Goal: Task Accomplishment & Management: Manage account settings

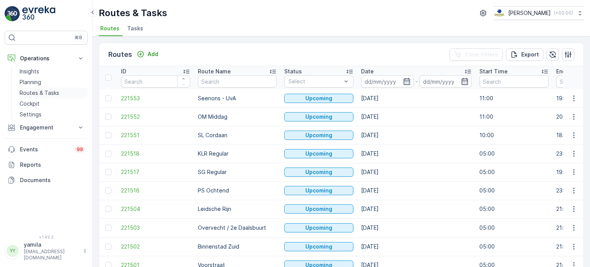
drag, startPoint x: 0, startPoint y: 0, endPoint x: 51, endPoint y: 89, distance: 102.1
click at [51, 89] on p "Routes & Tasks" at bounding box center [40, 93] width 40 height 8
click at [211, 83] on input "text" at bounding box center [237, 81] width 79 height 12
click at [38, 101] on p "Cockpit" at bounding box center [30, 104] width 20 height 8
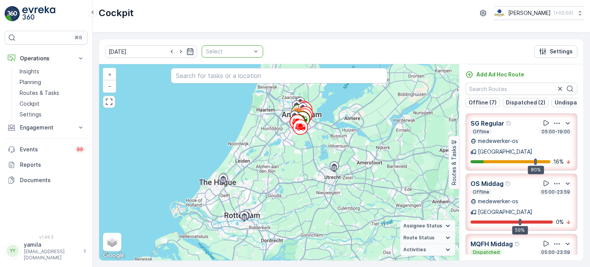
drag, startPoint x: 260, startPoint y: 50, endPoint x: 247, endPoint y: 50, distance: 13.4
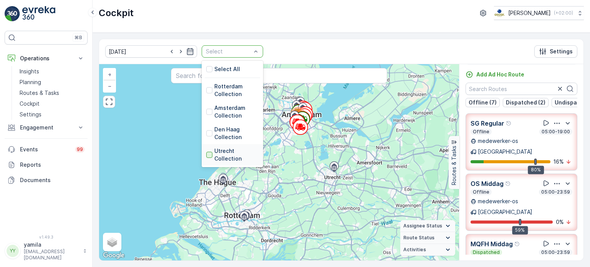
click at [206, 152] on div at bounding box center [209, 155] width 6 height 6
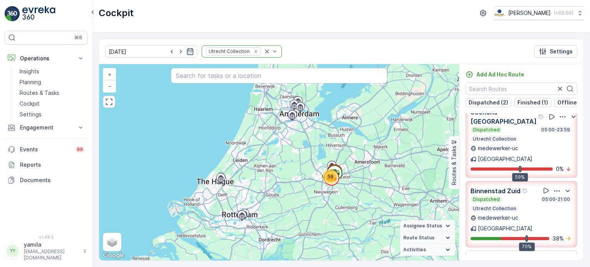
scroll to position [12, 0]
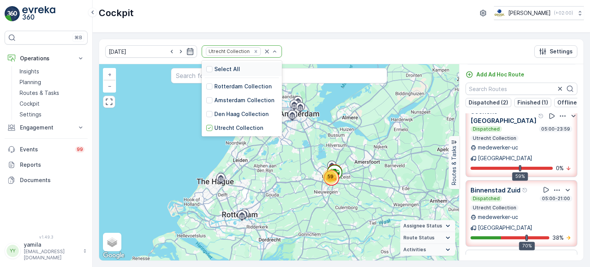
click at [246, 51] on div "Utrecht Collection" at bounding box center [233, 51] width 55 height 8
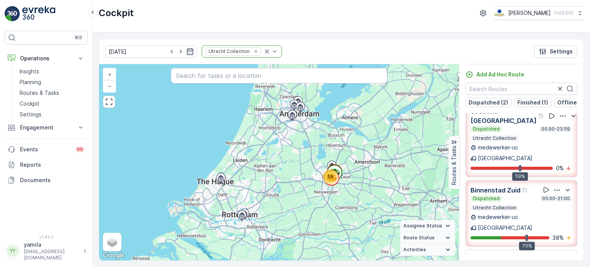
drag, startPoint x: 246, startPoint y: 51, endPoint x: 250, endPoint y: 51, distance: 4.6
click at [250, 51] on div "Utrecht Collection" at bounding box center [242, 51] width 80 height 12
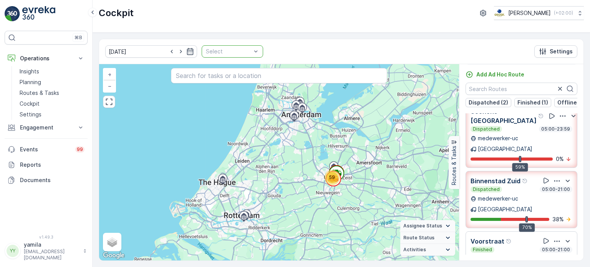
drag, startPoint x: 250, startPoint y: 51, endPoint x: 240, endPoint y: 51, distance: 10.4
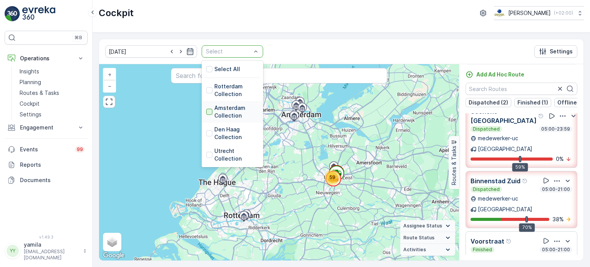
click at [206, 110] on div at bounding box center [209, 112] width 6 height 6
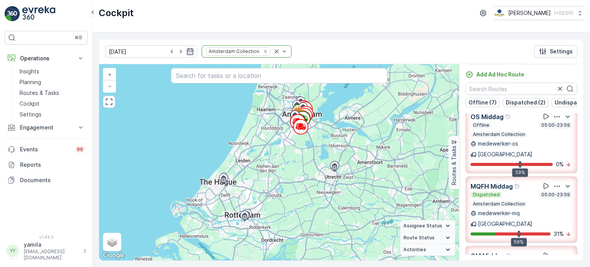
scroll to position [76, 0]
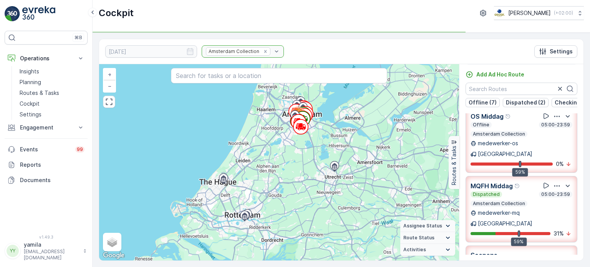
click at [249, 50] on div "Amsterdam Collection" at bounding box center [243, 51] width 82 height 12
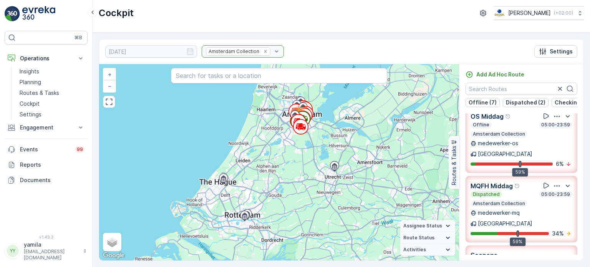
click at [248, 52] on div "Amsterdam Collection" at bounding box center [243, 51] width 82 height 12
click at [263, 52] on icon "Remove Amsterdam Collection" at bounding box center [265, 51] width 5 height 5
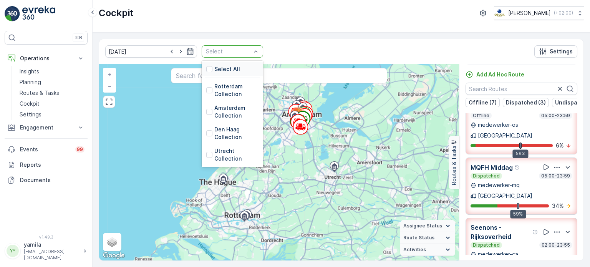
scroll to position [67, 0]
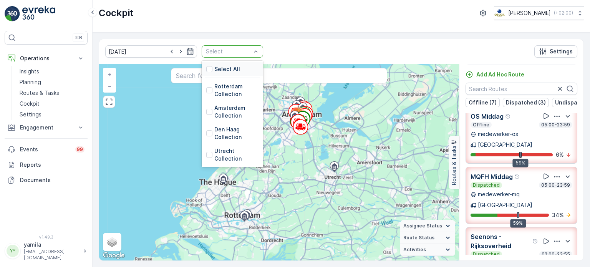
click at [248, 52] on div "Select" at bounding box center [232, 51] width 61 height 12
click at [206, 155] on div at bounding box center [209, 155] width 6 height 6
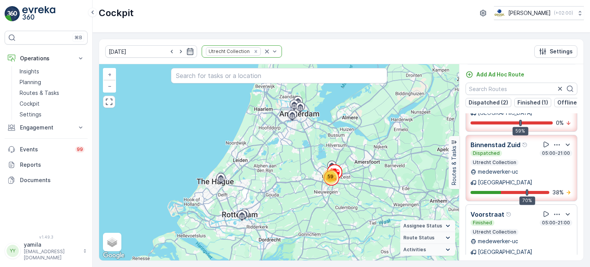
scroll to position [58, 0]
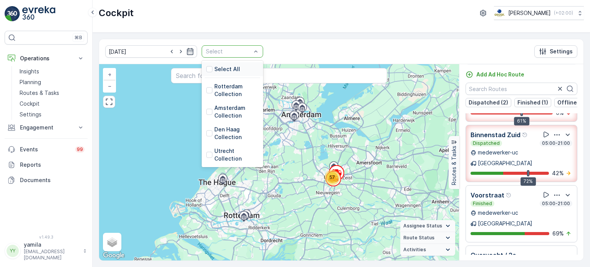
click at [240, 50] on div at bounding box center [228, 51] width 47 height 6
click at [206, 114] on div at bounding box center [209, 112] width 6 height 6
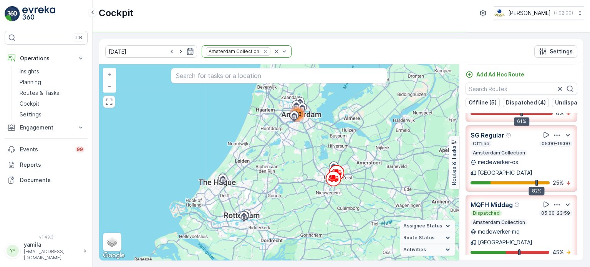
scroll to position [48, 0]
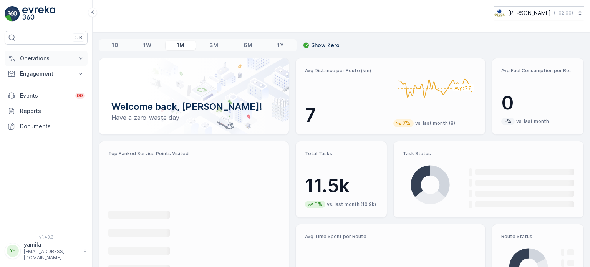
click at [67, 59] on p "Operations" at bounding box center [46, 59] width 52 height 8
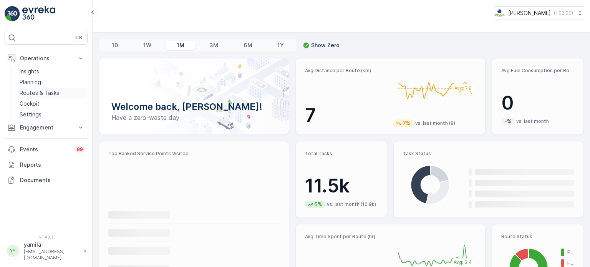
click at [43, 94] on p "Routes & Tasks" at bounding box center [40, 93] width 40 height 8
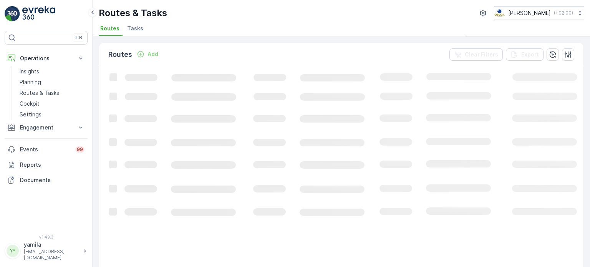
click at [131, 24] on li "Tasks" at bounding box center [136, 29] width 21 height 13
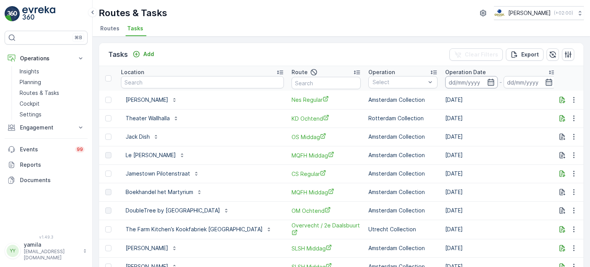
click at [455, 81] on input at bounding box center [471, 82] width 53 height 12
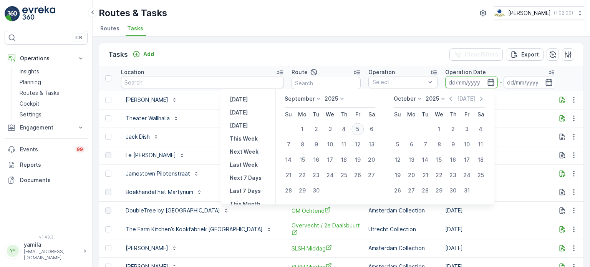
click at [356, 124] on div "5" at bounding box center [357, 129] width 12 height 12
type input "[DATE]"
click at [356, 124] on div "5" at bounding box center [357, 129] width 12 height 12
type input "[DATE]"
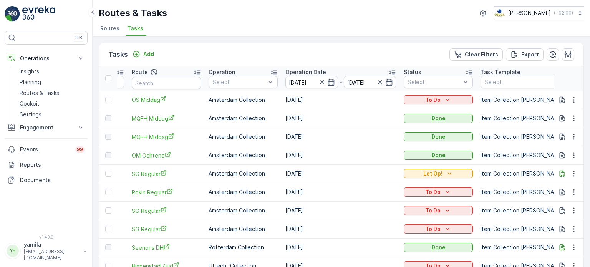
scroll to position [0, 143]
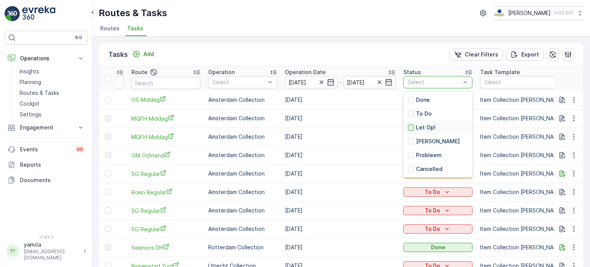
click at [414, 126] on div at bounding box center [411, 127] width 6 height 6
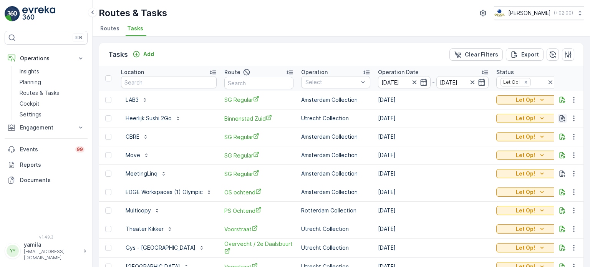
click at [562, 118] on icon "button" at bounding box center [562, 118] width 8 height 8
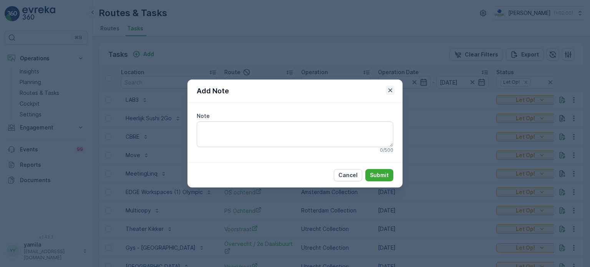
click at [389, 89] on icon "button" at bounding box center [390, 90] width 4 height 4
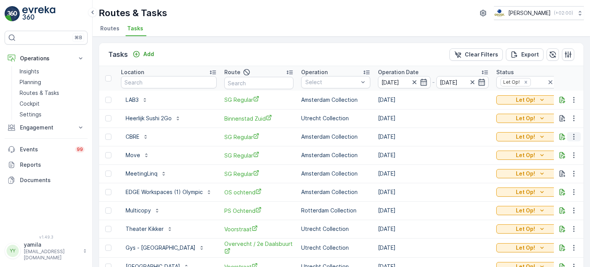
click at [570, 136] on icon "button" at bounding box center [574, 137] width 8 height 8
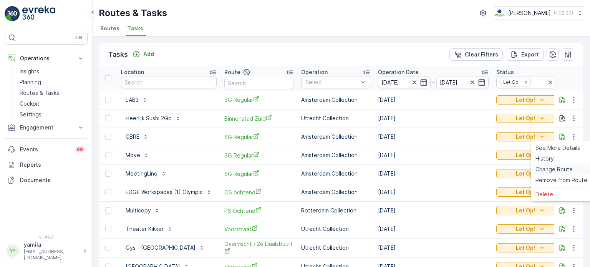
click at [550, 168] on span "Change Route" at bounding box center [553, 169] width 37 height 8
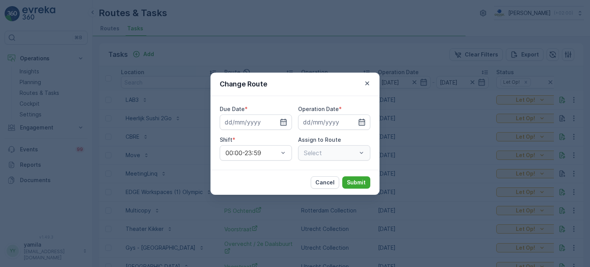
type input "[DATE]"
click at [275, 122] on icon "button" at bounding box center [274, 122] width 8 height 8
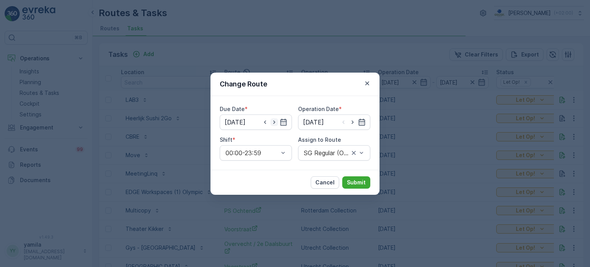
type input "[DATE]"
click at [354, 124] on icon "button" at bounding box center [353, 122] width 8 height 8
type input "[DATE]"
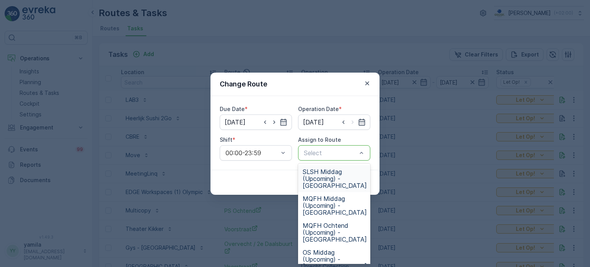
drag, startPoint x: 349, startPoint y: 149, endPoint x: 331, endPoint y: 154, distance: 18.0
type input "sg"
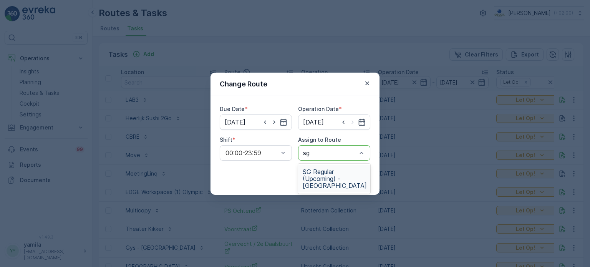
click at [325, 170] on span "SG Regular (Upcoming) - Amsterdam" at bounding box center [334, 178] width 64 height 21
click at [355, 177] on button "Submit" at bounding box center [356, 182] width 28 height 12
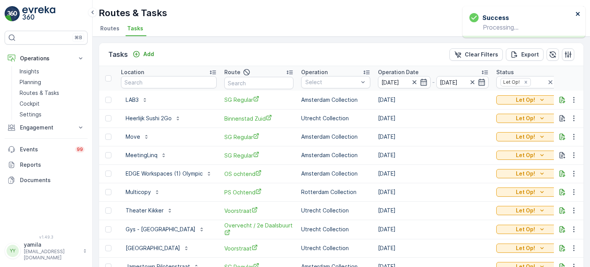
click at [577, 13] on icon "close" at bounding box center [577, 14] width 4 height 4
click at [572, 155] on icon "button" at bounding box center [574, 155] width 8 height 8
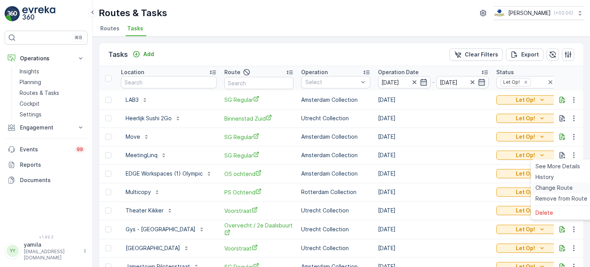
click at [552, 185] on span "Change Route" at bounding box center [553, 188] width 37 height 8
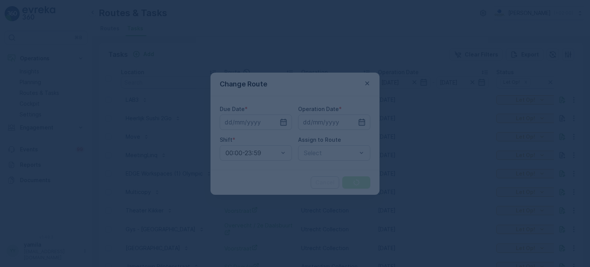
type input "[DATE]"
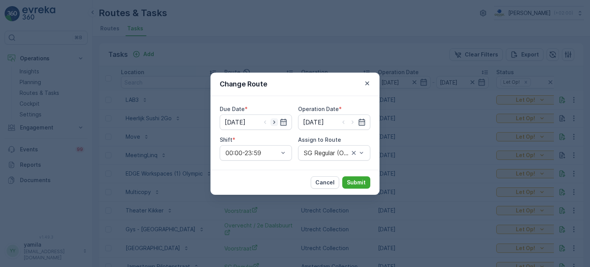
click at [275, 122] on icon "button" at bounding box center [274, 122] width 8 height 8
type input "08.09.2025"
click at [350, 124] on icon "button" at bounding box center [353, 122] width 8 height 8
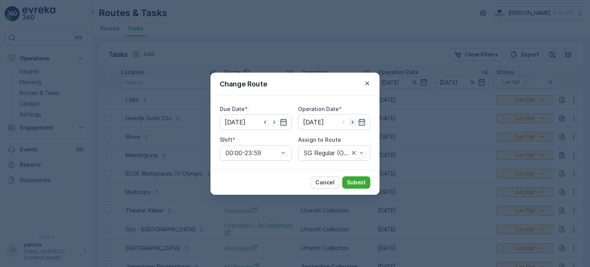
click at [350, 124] on icon "button" at bounding box center [353, 122] width 8 height 8
type input "08.09.2025"
click at [325, 150] on div at bounding box center [330, 152] width 55 height 7
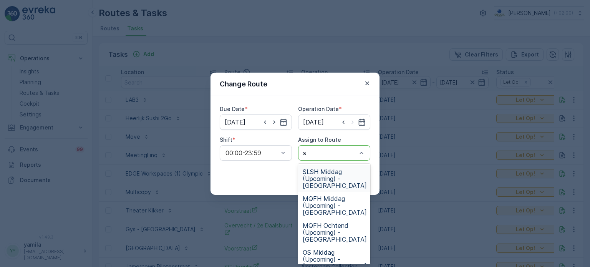
type input "sg"
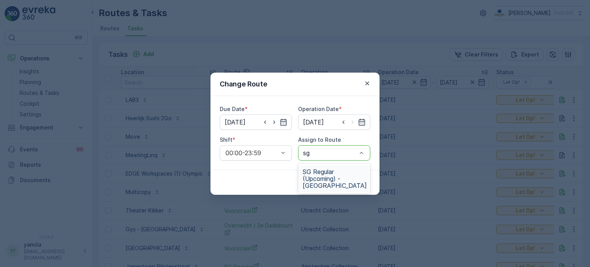
click at [342, 180] on span "SG Regular (Upcoming) - Amsterdam" at bounding box center [334, 178] width 64 height 21
click at [356, 183] on p "Submit" at bounding box center [356, 182] width 19 height 8
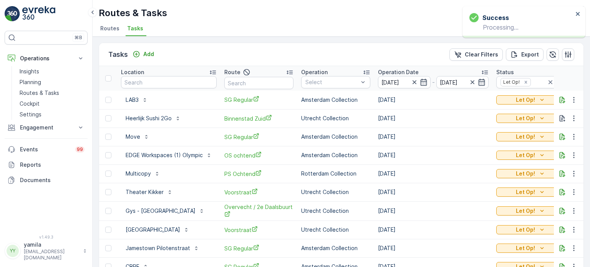
click at [335, 19] on div "Routes & Tasks Oscar Circulair ( +02:00 )" at bounding box center [341, 13] width 485 height 14
click at [559, 135] on icon "button" at bounding box center [562, 137] width 6 height 7
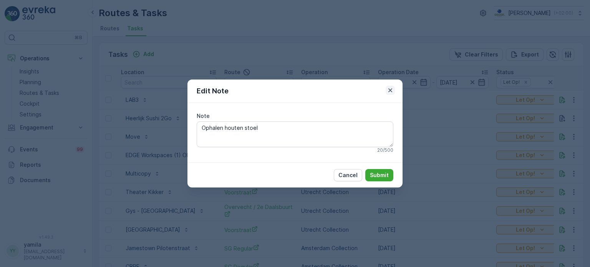
click at [390, 91] on icon "button" at bounding box center [390, 90] width 4 height 4
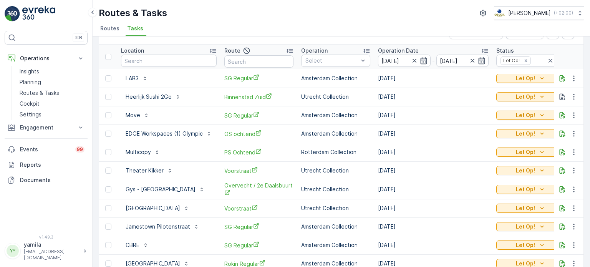
scroll to position [25, 0]
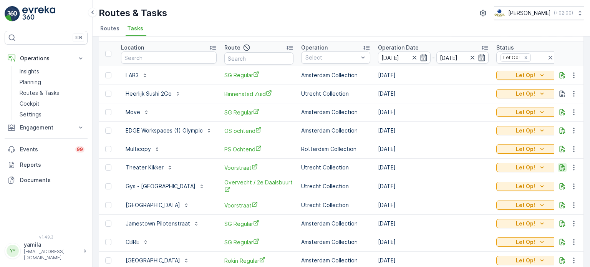
click at [558, 164] on icon "button" at bounding box center [562, 168] width 8 height 8
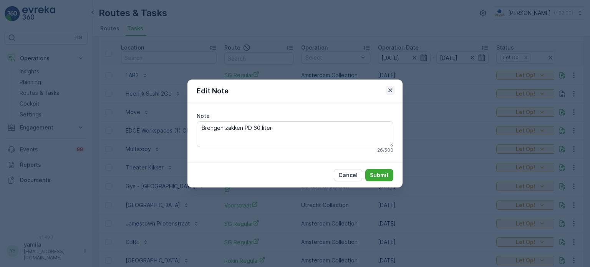
click at [389, 93] on icon "button" at bounding box center [390, 90] width 8 height 8
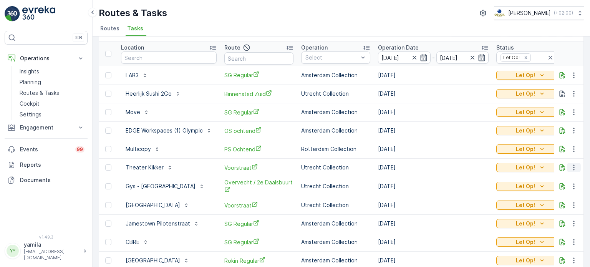
click at [571, 170] on icon "button" at bounding box center [574, 168] width 8 height 8
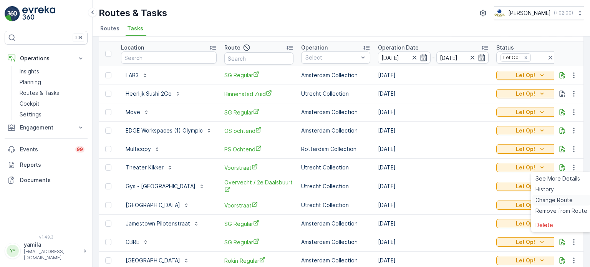
click at [536, 201] on span "Change Route" at bounding box center [553, 200] width 37 height 8
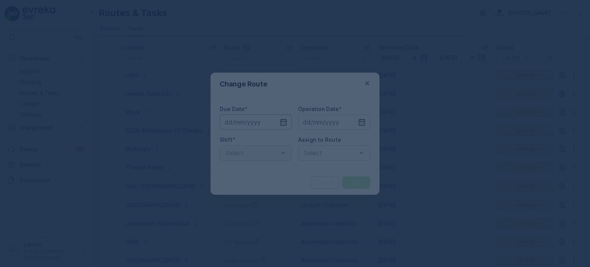
type input "[DATE]"
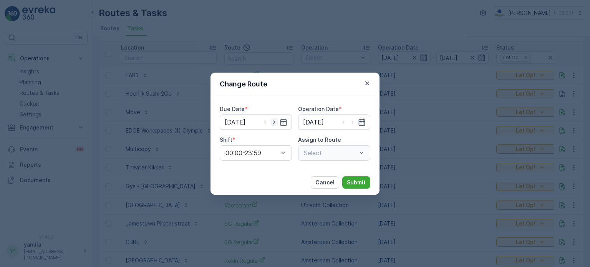
click at [273, 122] on icon "button" at bounding box center [274, 122] width 8 height 8
click at [274, 124] on icon "button" at bounding box center [274, 122] width 8 height 8
type input "09.09.2025"
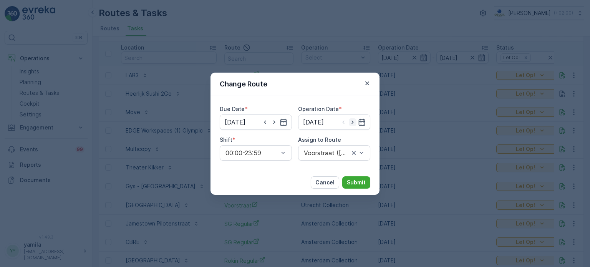
click at [352, 120] on icon "button" at bounding box center [353, 122] width 8 height 8
type input "08.09.2025"
click at [261, 122] on icon "button" at bounding box center [265, 122] width 8 height 8
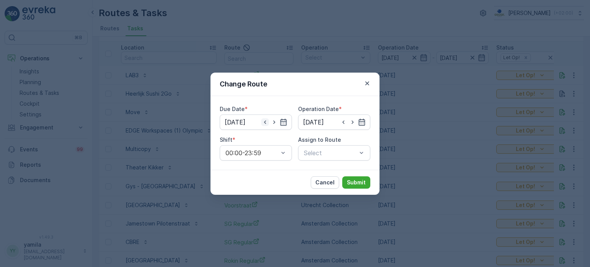
type input "08.09.2025"
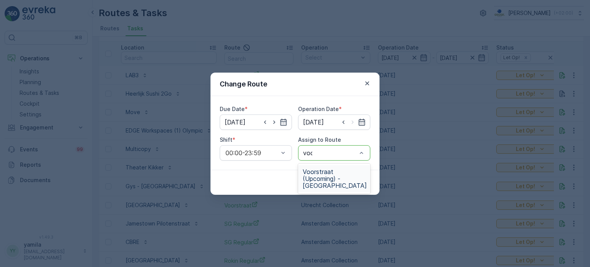
type input "voor"
click at [331, 175] on span "Voorstraat (Upcoming) - Utrecht" at bounding box center [334, 178] width 64 height 21
click at [356, 181] on p "Submit" at bounding box center [356, 182] width 19 height 8
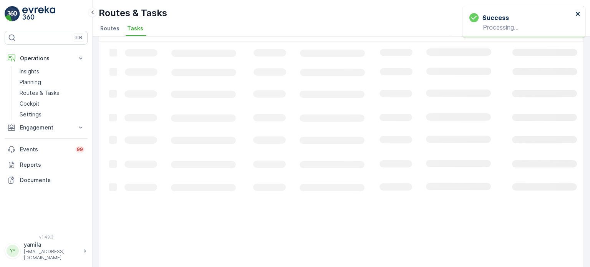
click at [578, 15] on icon "close" at bounding box center [577, 14] width 4 height 4
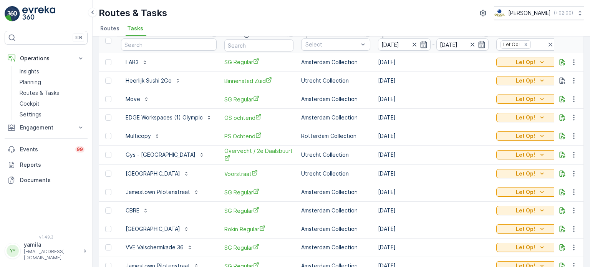
scroll to position [38, 0]
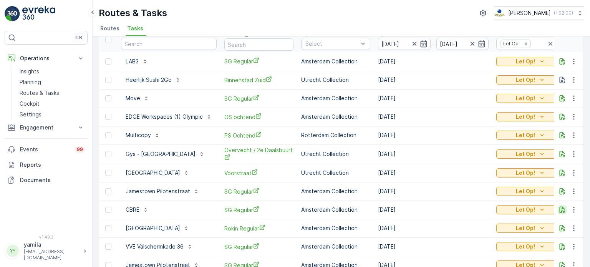
click at [558, 211] on icon "button" at bounding box center [562, 210] width 8 height 8
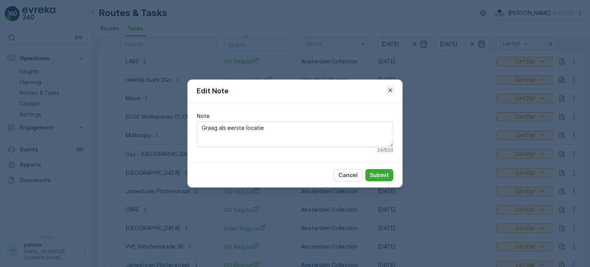
click at [390, 93] on icon "button" at bounding box center [390, 90] width 8 height 8
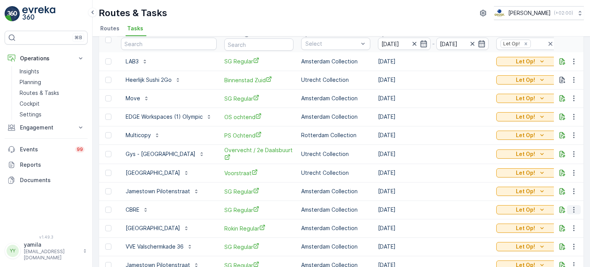
click at [574, 208] on icon "button" at bounding box center [574, 210] width 8 height 8
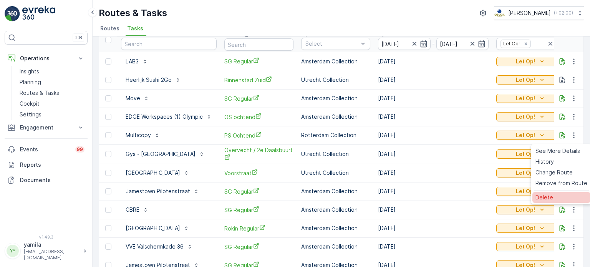
click at [553, 199] on div "Delete" at bounding box center [561, 197] width 58 height 11
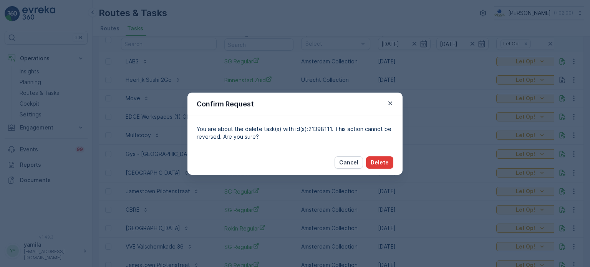
click at [377, 161] on p "Delete" at bounding box center [379, 163] width 18 height 8
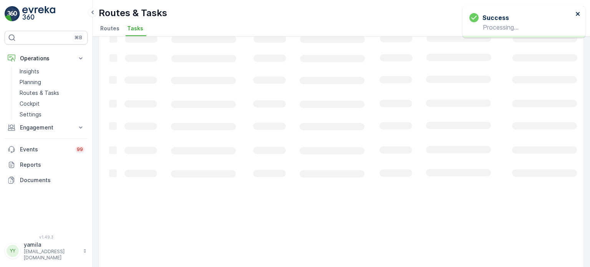
click at [578, 15] on icon "close" at bounding box center [577, 14] width 5 height 6
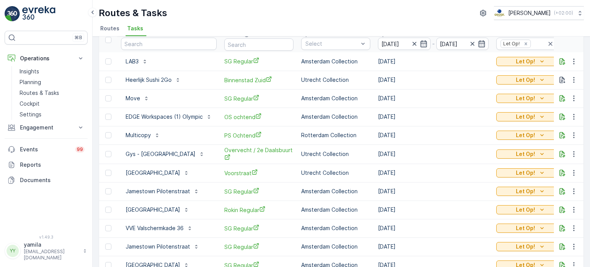
scroll to position [77, 0]
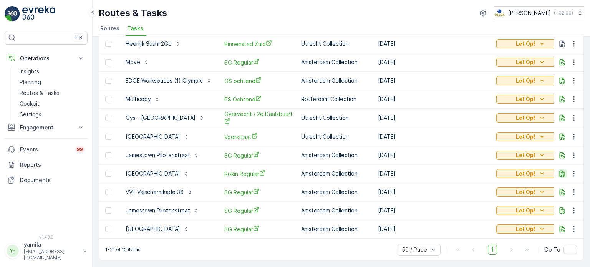
click at [558, 170] on icon "button" at bounding box center [562, 174] width 8 height 8
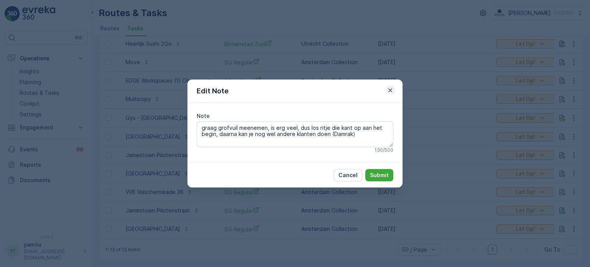
click at [392, 93] on icon "button" at bounding box center [390, 90] width 8 height 8
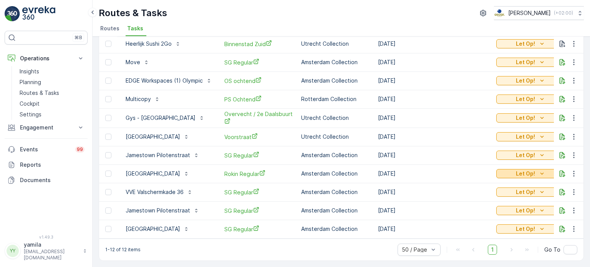
click at [529, 170] on p "Let Op!" at bounding box center [524, 174] width 19 height 8
click at [511, 191] on span "Done" at bounding box center [508, 192] width 14 height 8
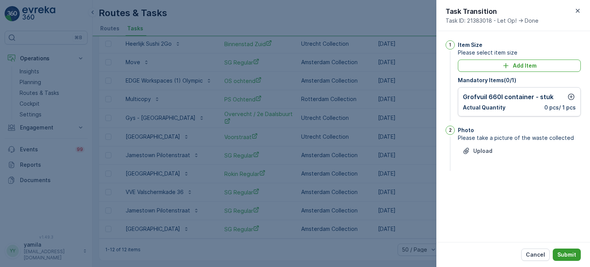
click at [570, 253] on p "Submit" at bounding box center [566, 255] width 19 height 8
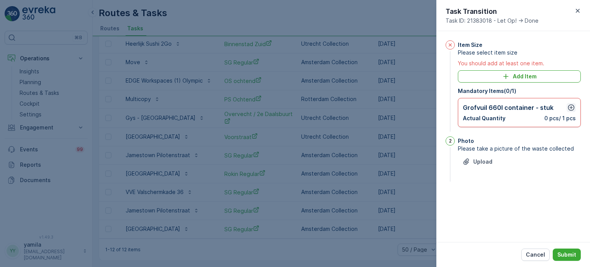
click at [567, 105] on icon "button" at bounding box center [571, 108] width 8 height 8
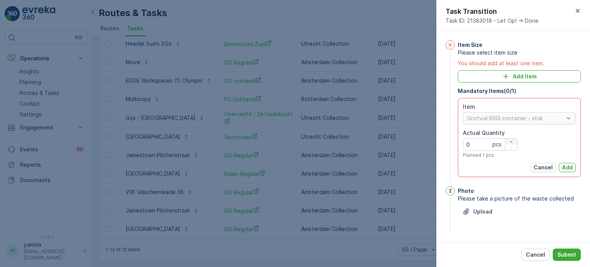
click at [512, 142] on icon "button" at bounding box center [511, 141] width 5 height 5
type Quantity "1"
click at [565, 172] on div "Item Grofvuil 660l container - stuk Actual Quantity 1 pcs Planned 1 pcs Cancel …" at bounding box center [519, 137] width 123 height 79
click at [565, 170] on p "Add" at bounding box center [567, 168] width 11 height 8
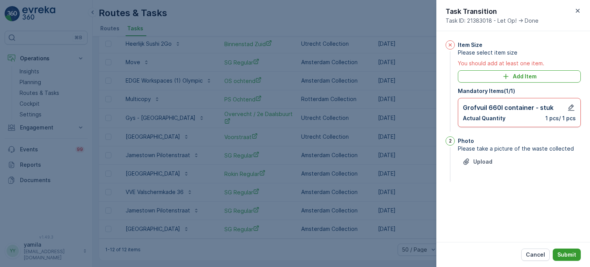
click at [563, 251] on p "Submit" at bounding box center [566, 255] width 19 height 8
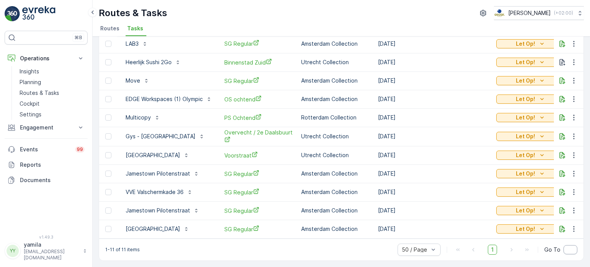
scroll to position [58, 0]
click at [560, 173] on icon "button" at bounding box center [562, 173] width 6 height 7
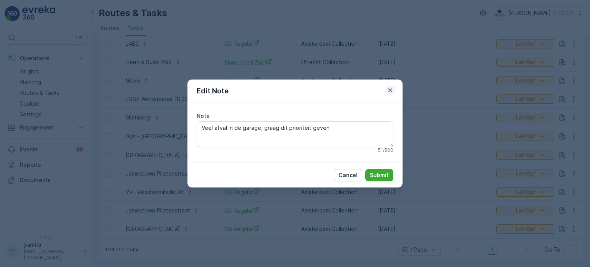
click at [390, 91] on icon "button" at bounding box center [390, 90] width 4 height 4
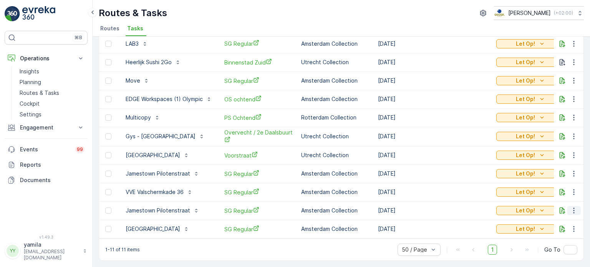
click at [567, 206] on button "button" at bounding box center [574, 210] width 14 height 9
click at [559, 207] on icon "button" at bounding box center [562, 210] width 6 height 7
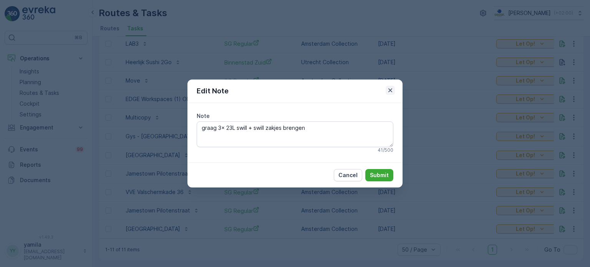
click at [392, 91] on icon "button" at bounding box center [390, 90] width 8 height 8
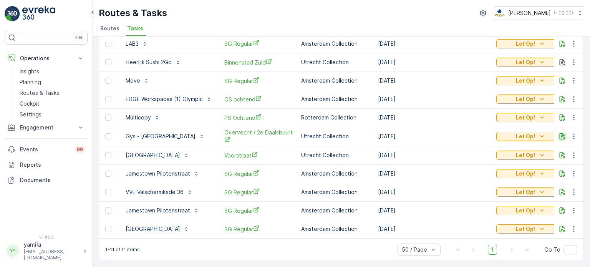
click at [559, 133] on icon "button" at bounding box center [562, 136] width 6 height 7
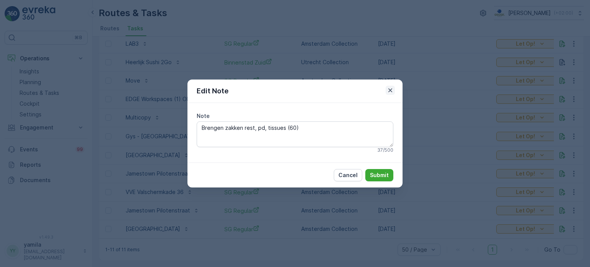
click at [392, 91] on icon "button" at bounding box center [390, 90] width 8 height 8
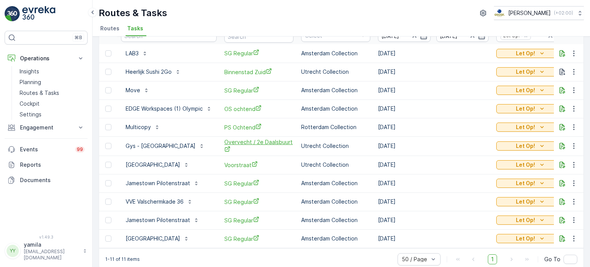
scroll to position [0, 0]
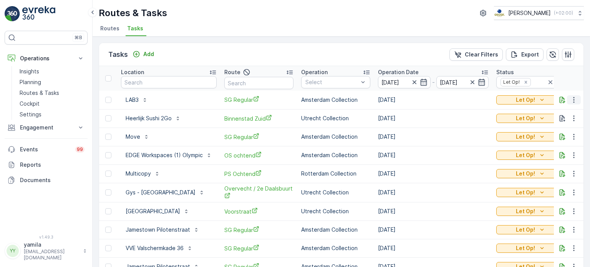
click at [570, 98] on icon "button" at bounding box center [574, 100] width 8 height 8
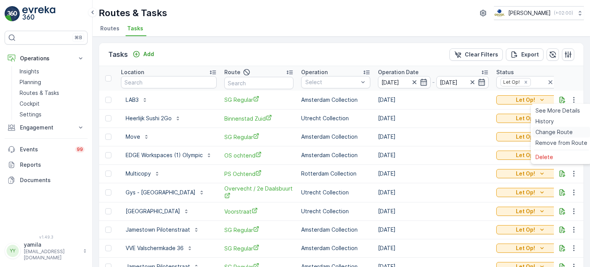
click at [555, 134] on span "Change Route" at bounding box center [553, 132] width 37 height 8
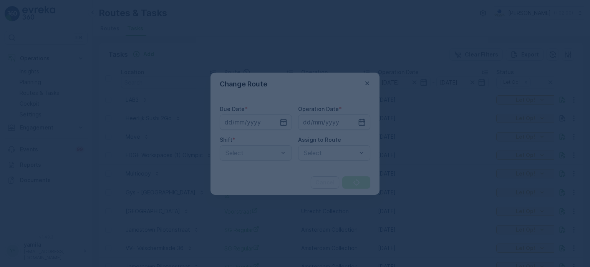
type input "[DATE]"
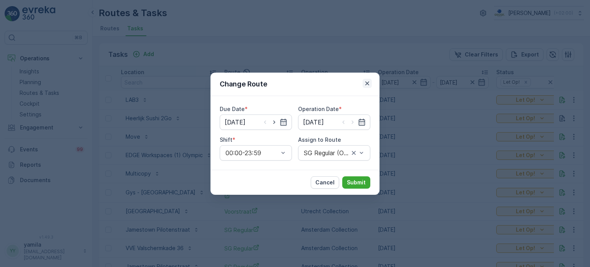
click at [368, 81] on icon "button" at bounding box center [367, 83] width 8 height 8
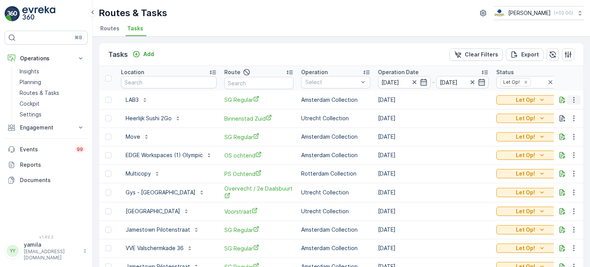
click at [573, 99] on icon "button" at bounding box center [574, 100] width 8 height 8
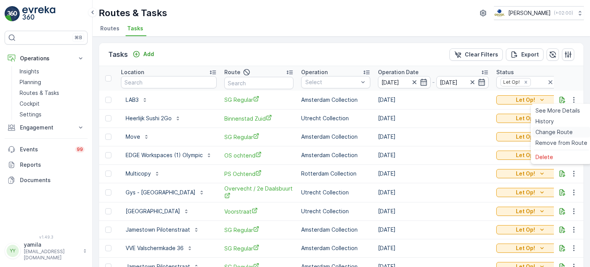
click at [545, 135] on span "Change Route" at bounding box center [553, 132] width 37 height 8
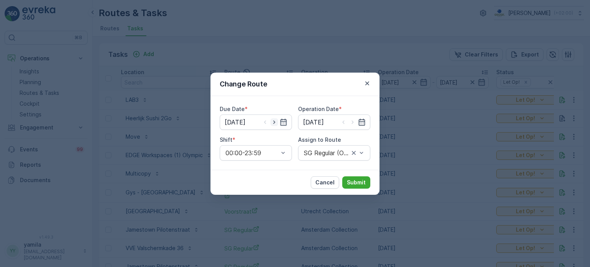
click at [276, 122] on icon "button" at bounding box center [274, 122] width 8 height 8
type input "08.09.2025"
click at [352, 122] on icon "button" at bounding box center [353, 122] width 8 height 8
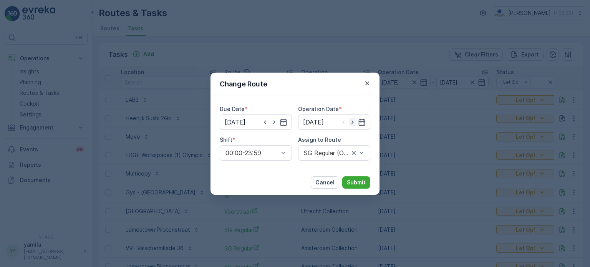
click at [352, 122] on icon "button" at bounding box center [353, 122] width 8 height 8
type input "08.09.2025"
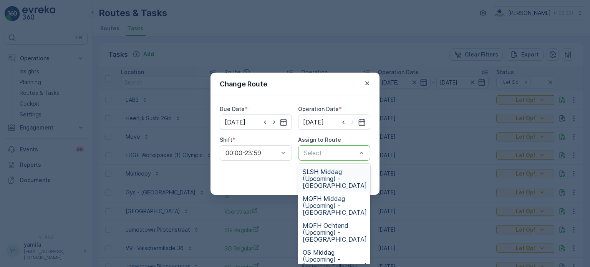
drag, startPoint x: 352, startPoint y: 157, endPoint x: 336, endPoint y: 152, distance: 16.8
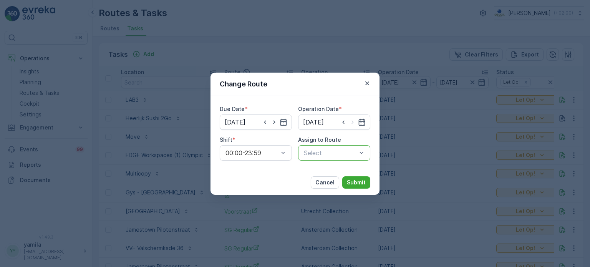
click at [336, 152] on div at bounding box center [330, 152] width 55 height 7
type input "sg"
click at [325, 179] on span "SG Regular (Upcoming) - Amsterdam" at bounding box center [334, 178] width 64 height 21
click at [363, 177] on button "Submit" at bounding box center [356, 182] width 28 height 12
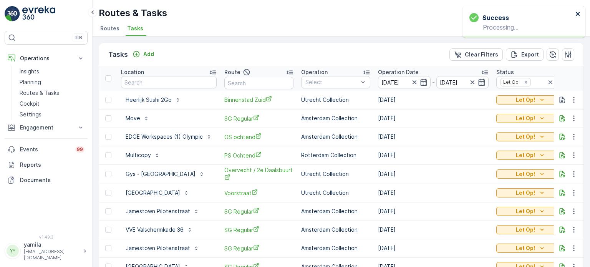
click at [577, 13] on icon "close" at bounding box center [577, 14] width 4 height 4
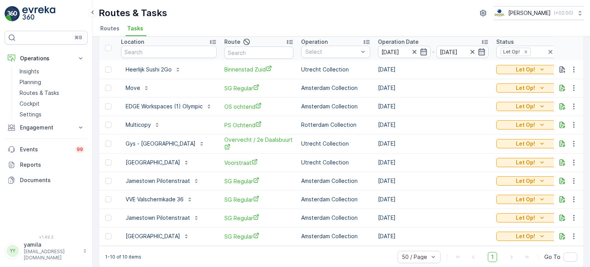
scroll to position [31, 0]
click at [563, 195] on icon "button" at bounding box center [562, 199] width 8 height 8
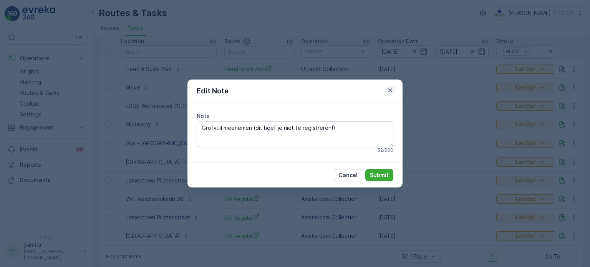
click at [392, 90] on icon "button" at bounding box center [390, 90] width 8 height 8
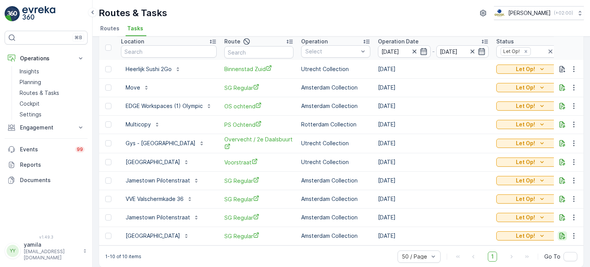
click at [559, 235] on icon "button" at bounding box center [562, 236] width 6 height 7
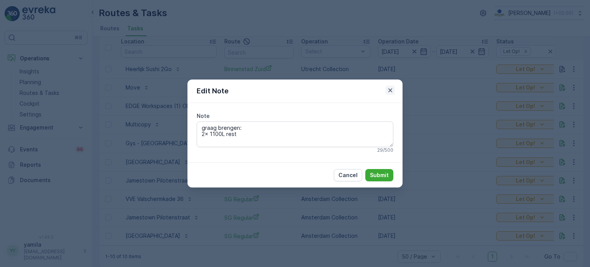
click at [389, 86] on icon "button" at bounding box center [390, 90] width 8 height 8
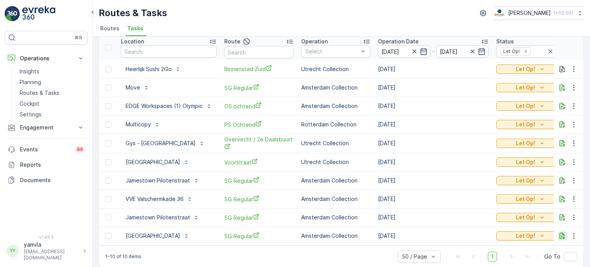
click at [563, 233] on icon "button" at bounding box center [562, 236] width 8 height 8
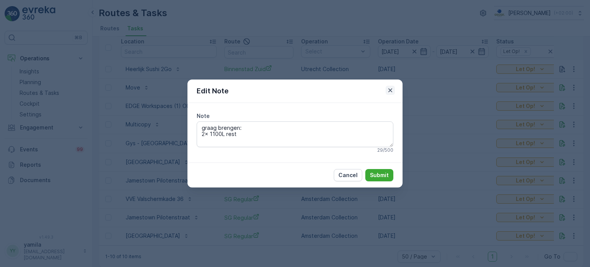
click at [390, 89] on icon "button" at bounding box center [390, 90] width 8 height 8
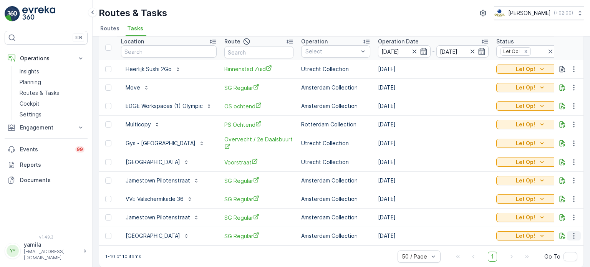
click at [574, 236] on icon "button" at bounding box center [574, 236] width 8 height 8
click at [453, 199] on td "[DATE]" at bounding box center [433, 199] width 118 height 18
click at [557, 121] on button "button" at bounding box center [561, 124] width 9 height 9
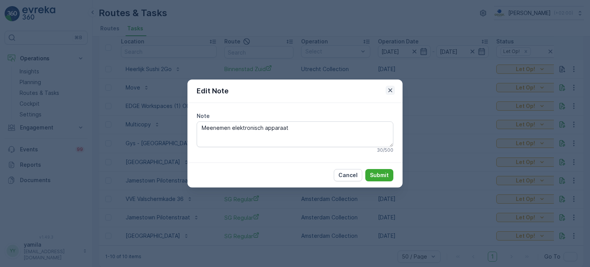
click at [389, 90] on icon "button" at bounding box center [390, 90] width 8 height 8
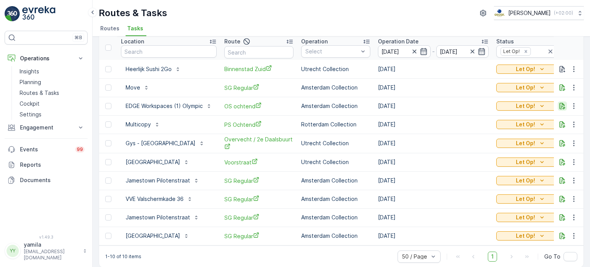
click at [562, 108] on icon "button" at bounding box center [562, 106] width 8 height 8
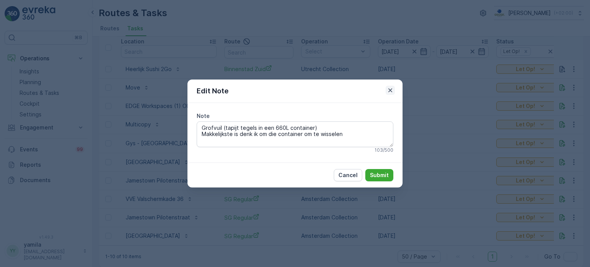
click at [390, 88] on icon "button" at bounding box center [390, 90] width 8 height 8
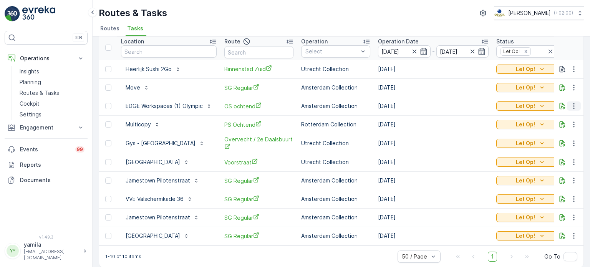
click at [573, 104] on icon "button" at bounding box center [574, 106] width 8 height 8
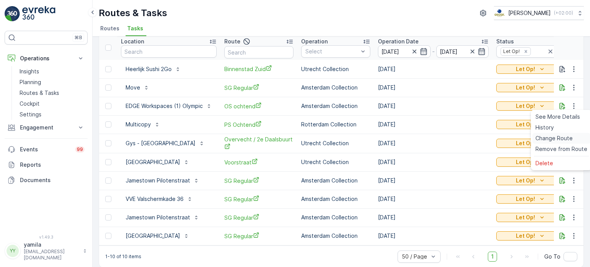
click at [554, 138] on span "Change Route" at bounding box center [553, 138] width 37 height 8
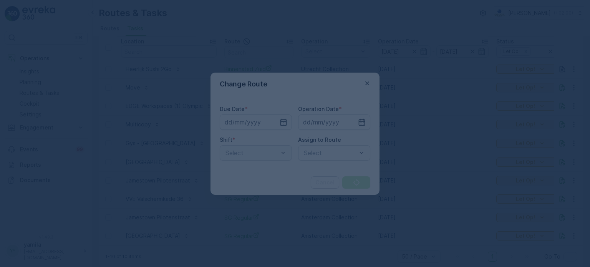
type input "[DATE]"
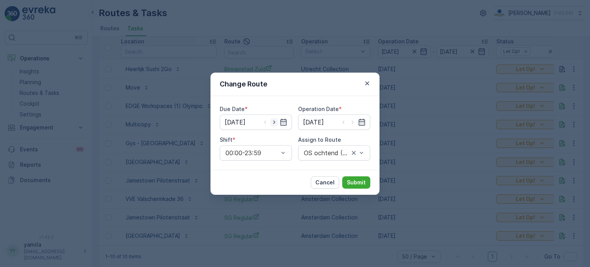
click at [278, 125] on icon "button" at bounding box center [274, 122] width 8 height 8
type input "08.09.2025"
click at [350, 119] on icon "button" at bounding box center [353, 122] width 8 height 8
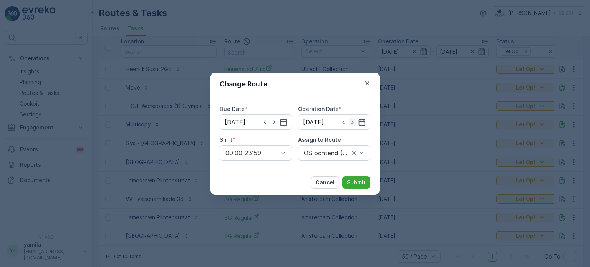
click at [350, 119] on icon "button" at bounding box center [353, 122] width 8 height 8
type input "08.09.2025"
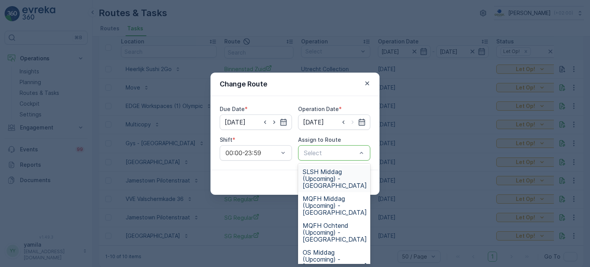
drag, startPoint x: 353, startPoint y: 158, endPoint x: 336, endPoint y: 155, distance: 17.0
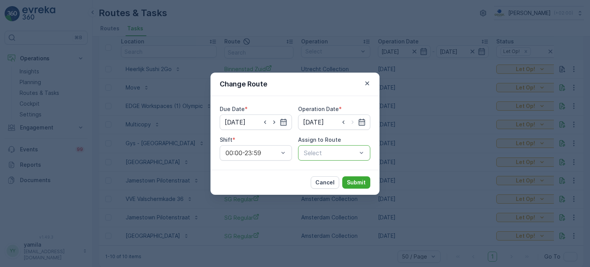
click at [336, 155] on div at bounding box center [330, 152] width 55 height 7
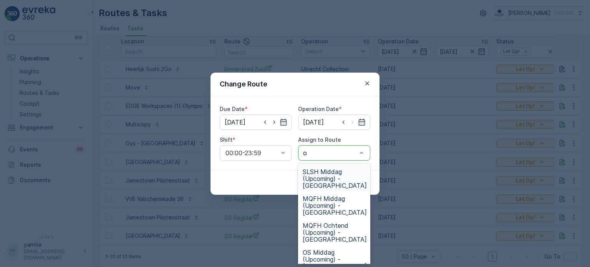
type input "os"
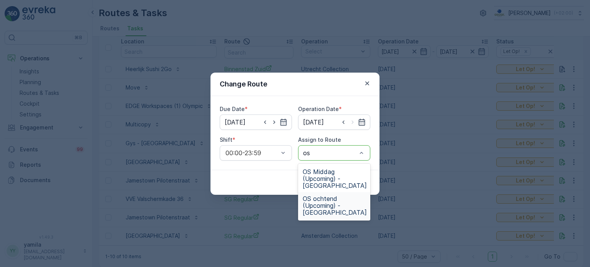
click at [325, 200] on span "OS ochtend (Upcoming) - Amsterdam" at bounding box center [334, 205] width 64 height 21
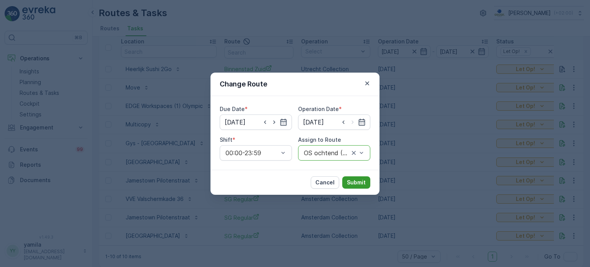
click at [357, 188] on button "Submit" at bounding box center [356, 182] width 28 height 12
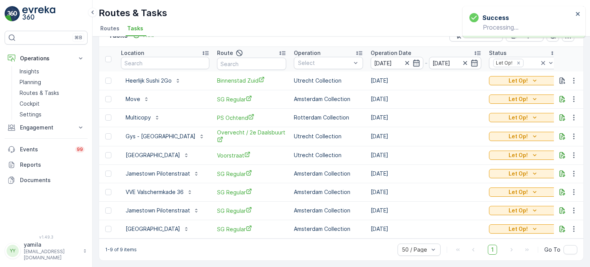
scroll to position [21, 0]
click at [572, 95] on icon "button" at bounding box center [574, 99] width 8 height 8
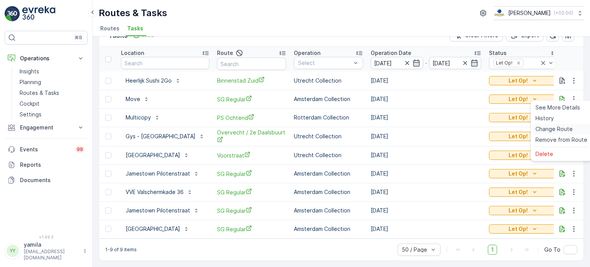
click at [558, 127] on span "Change Route" at bounding box center [553, 129] width 37 height 8
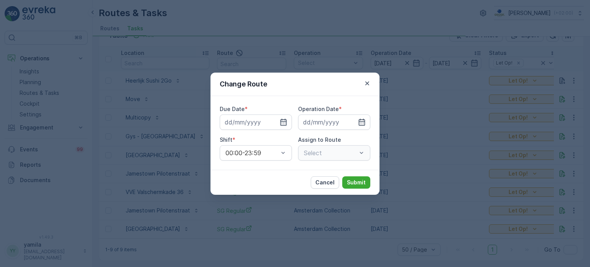
type input "[DATE]"
click at [275, 123] on icon "button" at bounding box center [274, 122] width 8 height 8
type input "06.09.2025"
click at [347, 122] on div at bounding box center [352, 122] width 26 height 8
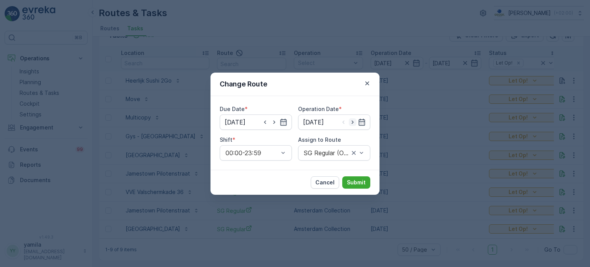
click at [353, 121] on icon "button" at bounding box center [352, 121] width 2 height 3
type input "06.09.2025"
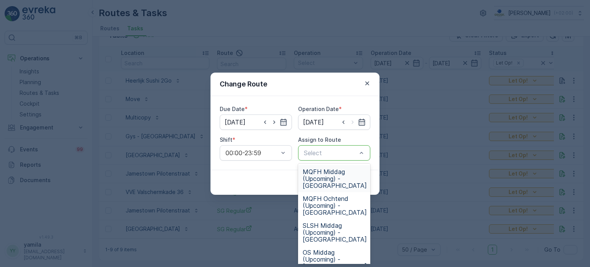
drag, startPoint x: 354, startPoint y: 152, endPoint x: 346, endPoint y: 151, distance: 8.1
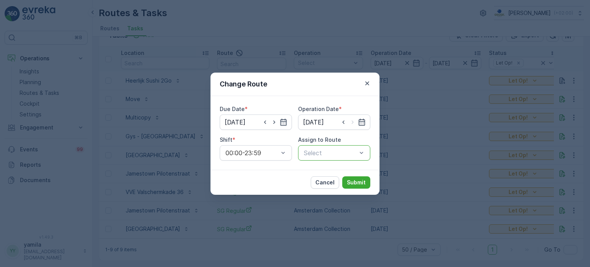
click at [346, 151] on div at bounding box center [330, 152] width 55 height 7
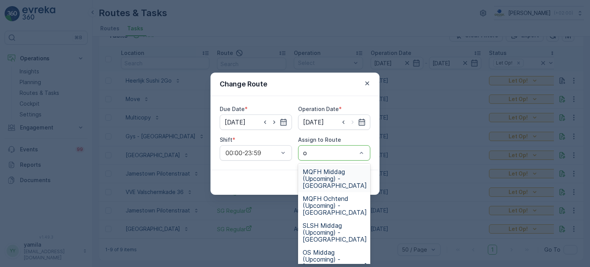
type input "os"
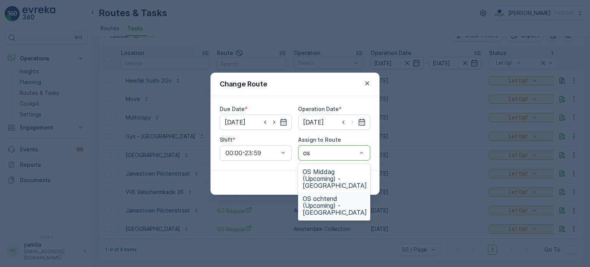
click at [332, 204] on span "OS ochtend (Upcoming) - Amsterdam" at bounding box center [334, 205] width 64 height 21
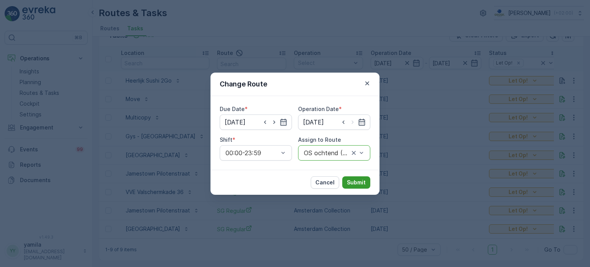
click at [350, 186] on button "Submit" at bounding box center [356, 182] width 28 height 12
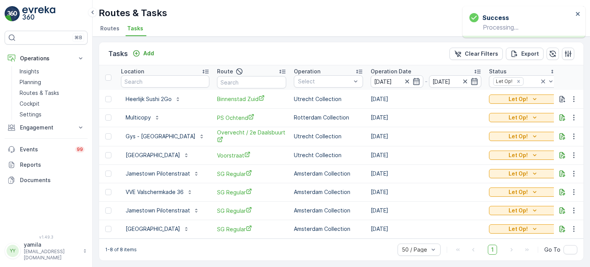
scroll to position [3, 0]
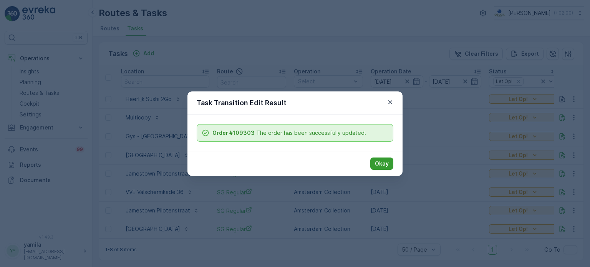
click at [388, 165] on p "Okay" at bounding box center [382, 164] width 14 height 8
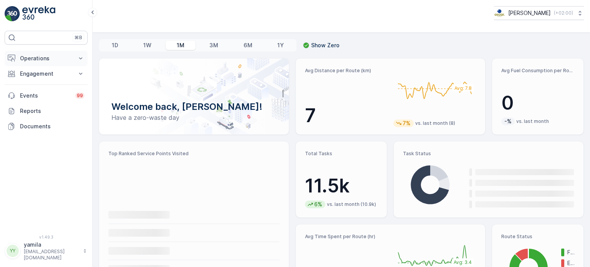
click at [56, 58] on p "Operations" at bounding box center [46, 59] width 52 height 8
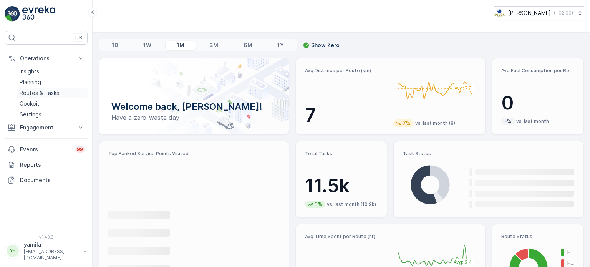
click at [47, 89] on p "Routes & Tasks" at bounding box center [40, 93] width 40 height 8
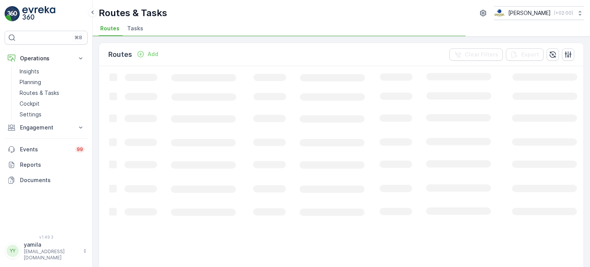
click at [135, 34] on li "Tasks" at bounding box center [136, 29] width 21 height 13
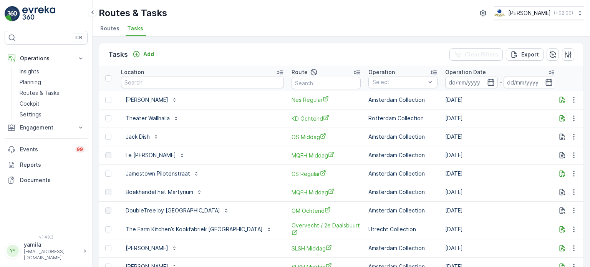
click at [154, 86] on input "text" at bounding box center [202, 82] width 163 height 12
type input "sushi"
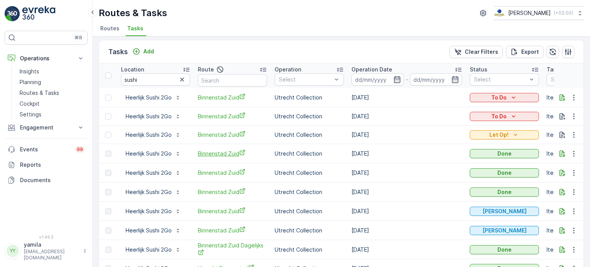
scroll to position [4, 0]
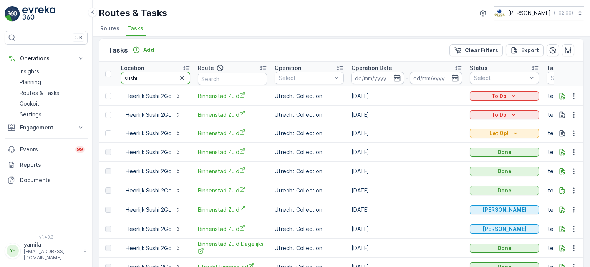
click at [142, 81] on input "sushi" at bounding box center [155, 78] width 69 height 12
type input "cbre"
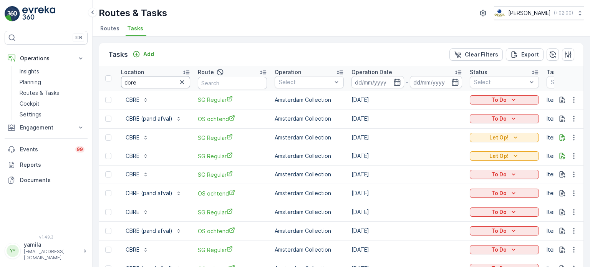
click at [148, 78] on input "cbre" at bounding box center [155, 82] width 69 height 12
type input "move"
click at [132, 89] on th "Location move" at bounding box center [155, 78] width 77 height 25
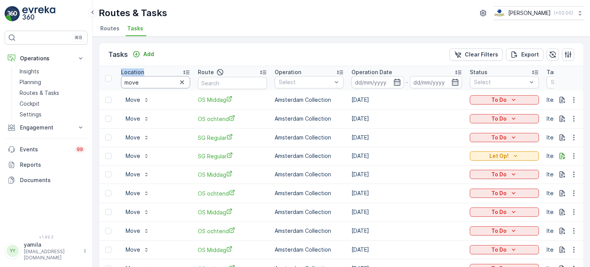
drag, startPoint x: 132, startPoint y: 89, endPoint x: 150, endPoint y: 78, distance: 21.1
click at [150, 78] on th "Location move" at bounding box center [155, 78] width 77 height 25
click at [150, 78] on input "move" at bounding box center [155, 82] width 69 height 12
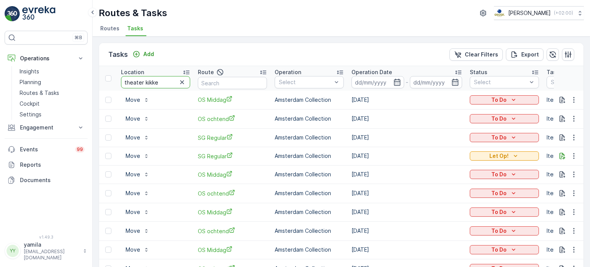
type input "theater kikker"
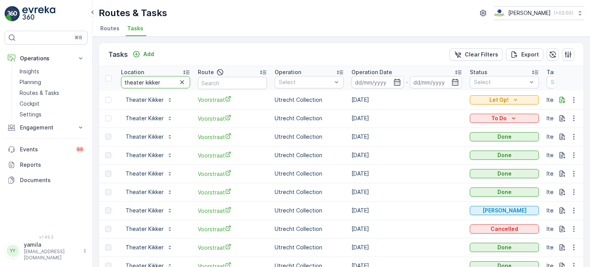
click at [141, 81] on input "theater kikker" at bounding box center [155, 82] width 69 height 12
type input "lab3"
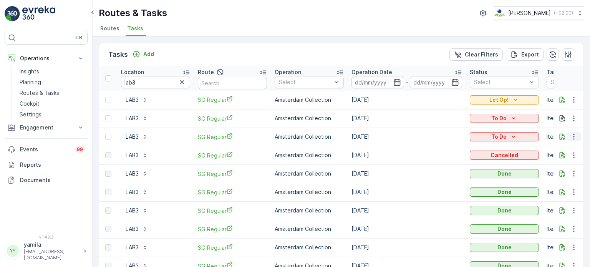
click at [571, 134] on icon "button" at bounding box center [574, 137] width 8 height 8
click at [553, 166] on span "Change Route" at bounding box center [553, 169] width 37 height 8
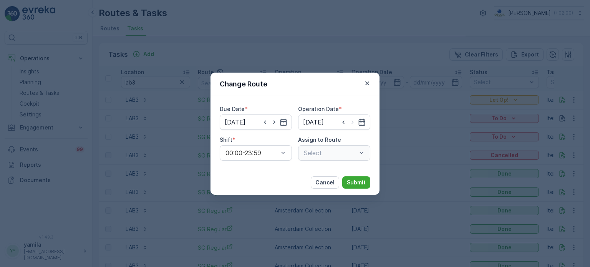
type input "[DATE]"
click at [276, 123] on icon "button" at bounding box center [274, 122] width 8 height 8
click at [266, 122] on icon "button" at bounding box center [265, 122] width 8 height 8
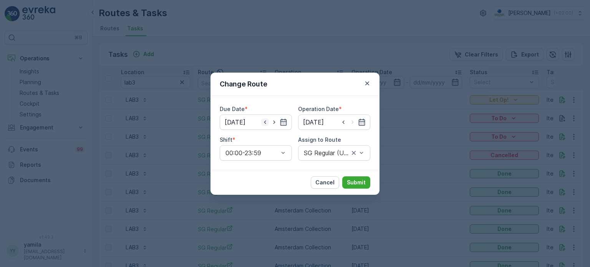
type input "[DATE]"
click at [266, 122] on icon "button" at bounding box center [265, 122] width 8 height 8
type input "[DATE]"
click at [339, 124] on input at bounding box center [334, 121] width 72 height 15
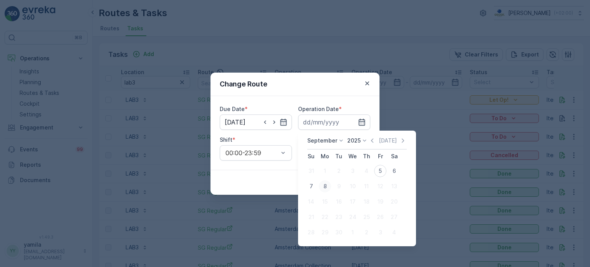
click at [324, 185] on div "8" at bounding box center [325, 186] width 12 height 12
type input "[DATE]"
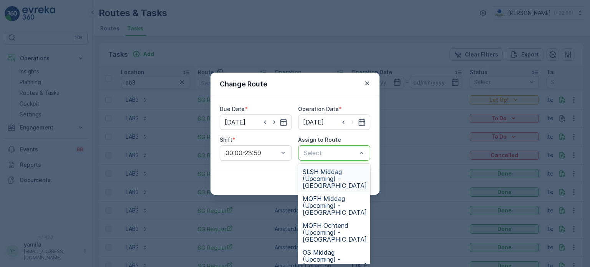
drag, startPoint x: 355, startPoint y: 153, endPoint x: 339, endPoint y: 155, distance: 15.6
type input "sg"
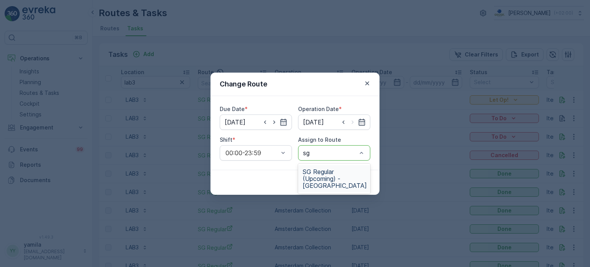
click at [333, 165] on div "SG Regular (Upcoming) - [GEOGRAPHIC_DATA]" at bounding box center [334, 178] width 72 height 27
click at [349, 178] on p "Submit" at bounding box center [356, 182] width 19 height 8
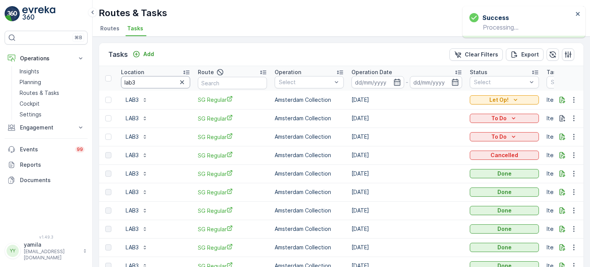
click at [139, 76] on input "lab3" at bounding box center [155, 82] width 69 height 12
type input "olympisch"
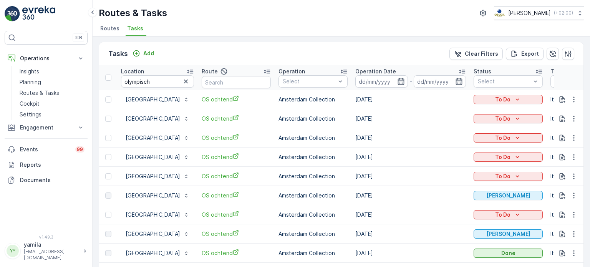
scroll to position [2, 0]
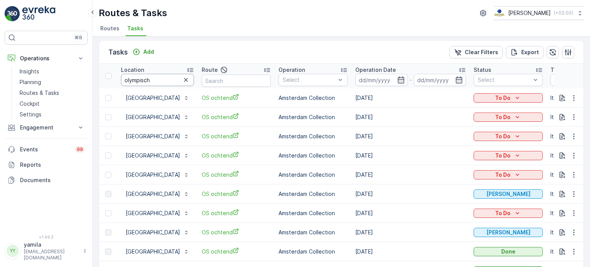
click at [149, 78] on input "olympisch" at bounding box center [157, 80] width 73 height 12
type input "edge"
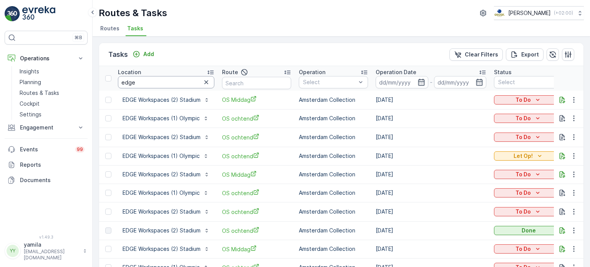
click at [145, 79] on input "edge" at bounding box center [166, 82] width 96 height 12
type input "move"
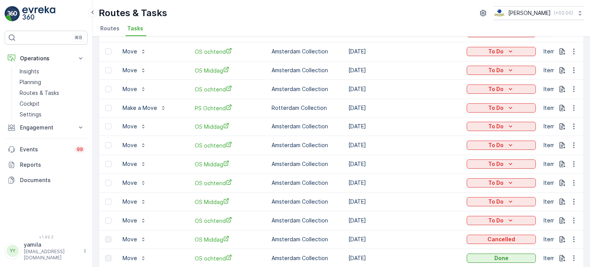
scroll to position [185, 0]
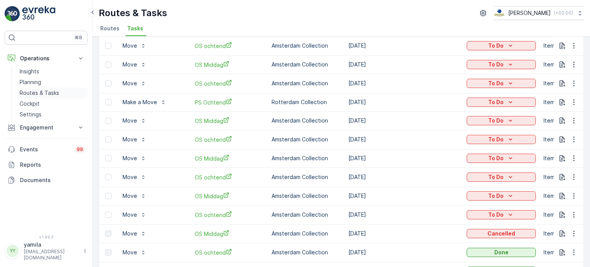
click at [51, 96] on p "Routes & Tasks" at bounding box center [40, 93] width 40 height 8
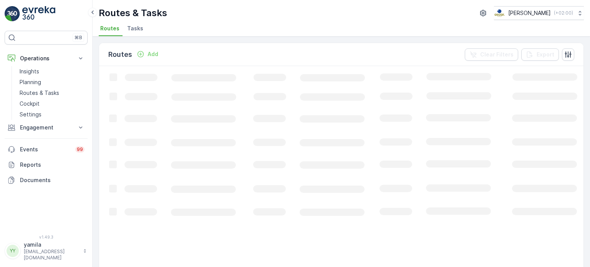
click at [139, 25] on span "Tasks" at bounding box center [135, 29] width 16 height 8
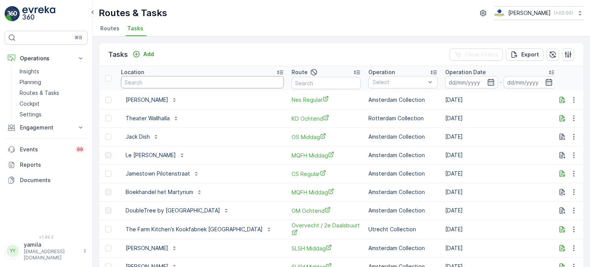
click at [162, 87] on input "text" at bounding box center [202, 82] width 163 height 12
type input "nehall"
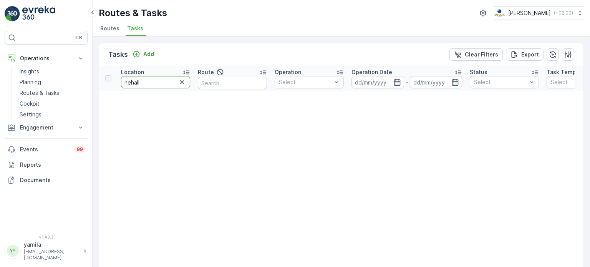
click at [173, 86] on input "nehall" at bounding box center [155, 82] width 69 height 12
type input "nehal"
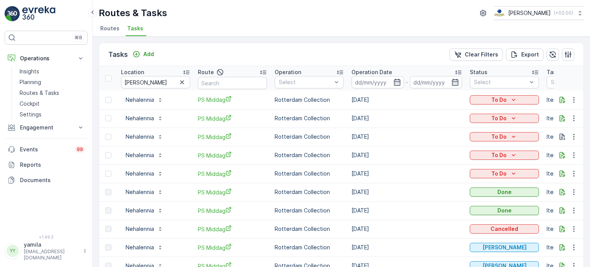
scroll to position [11, 0]
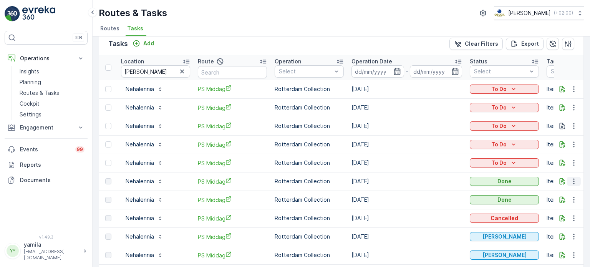
click at [571, 181] on icon "button" at bounding box center [574, 181] width 8 height 8
click at [559, 193] on span "See More Details" at bounding box center [564, 192] width 45 height 8
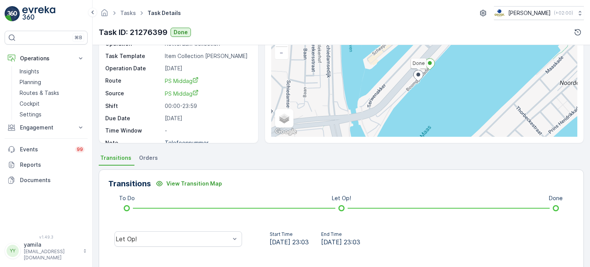
scroll to position [66, 0]
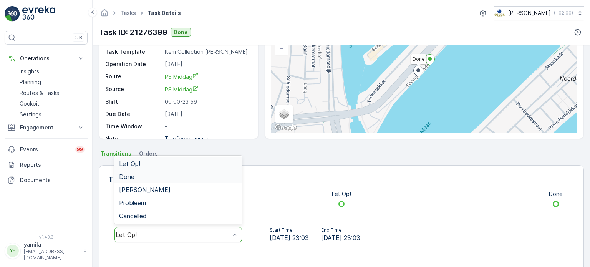
click at [210, 178] on div "Done" at bounding box center [178, 176] width 118 height 7
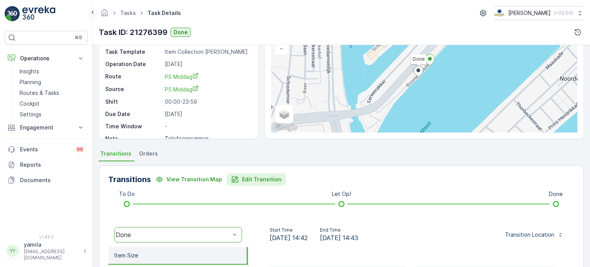
click at [242, 175] on p "Edit Transition" at bounding box center [262, 179] width 40 height 8
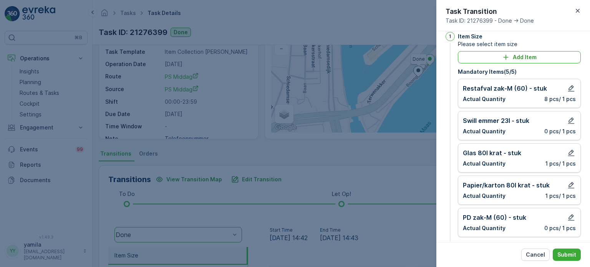
scroll to position [9, 0]
click at [568, 182] on icon "button" at bounding box center [571, 185] width 7 height 7
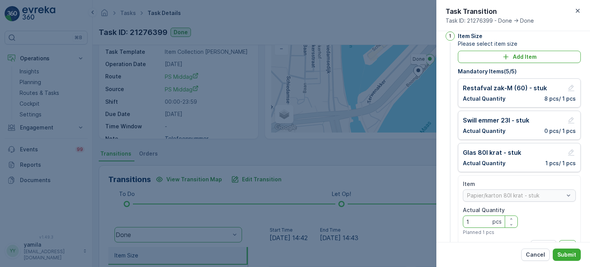
click at [475, 217] on div "1 pcs" at bounding box center [490, 221] width 55 height 12
click at [475, 217] on Quantity "1" at bounding box center [490, 221] width 55 height 12
type Quantity "3"
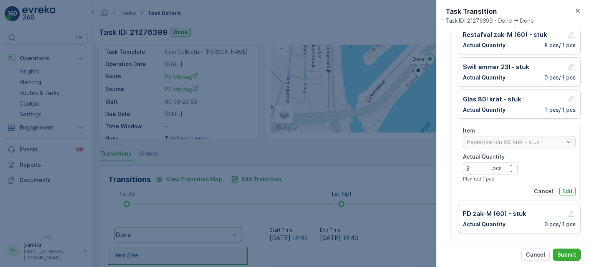
scroll to position [63, 0]
click at [564, 188] on p "Edit" at bounding box center [567, 191] width 10 height 8
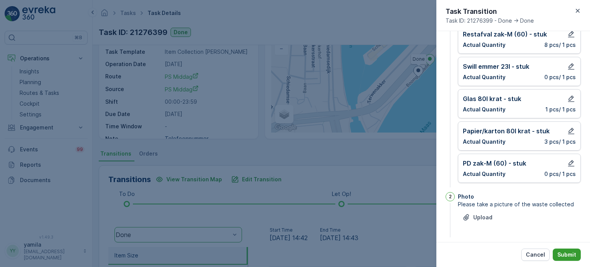
click at [571, 252] on p "Submit" at bounding box center [566, 255] width 19 height 8
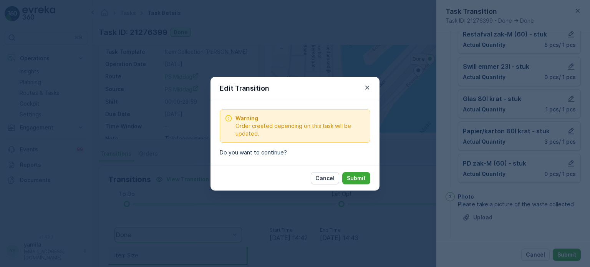
click at [352, 170] on div "Cancel Submit" at bounding box center [294, 177] width 169 height 25
click at [353, 176] on p "Submit" at bounding box center [356, 178] width 19 height 8
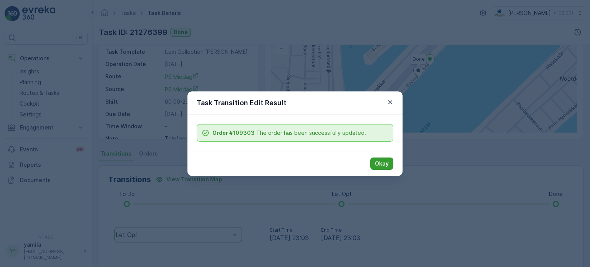
click at [381, 163] on p "Okay" at bounding box center [382, 164] width 14 height 8
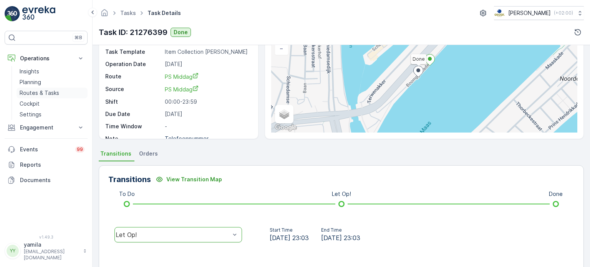
click at [55, 88] on link "Routes & Tasks" at bounding box center [52, 93] width 71 height 11
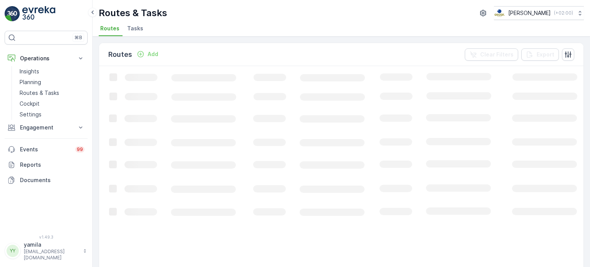
click at [141, 26] on li "Tasks" at bounding box center [136, 29] width 21 height 13
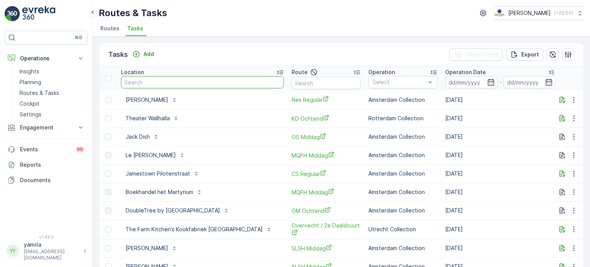
click at [149, 76] on input "text" at bounding box center [202, 82] width 163 height 12
type input "olympisch"
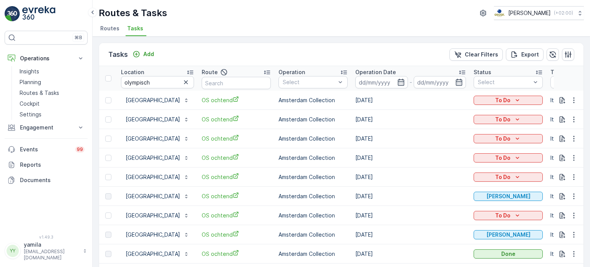
scroll to position [3, 0]
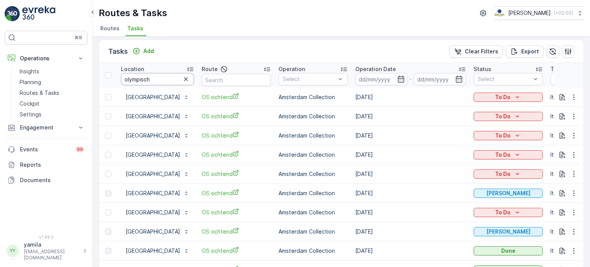
click at [167, 75] on input "olympisch" at bounding box center [157, 79] width 73 height 12
type input "radio radio"
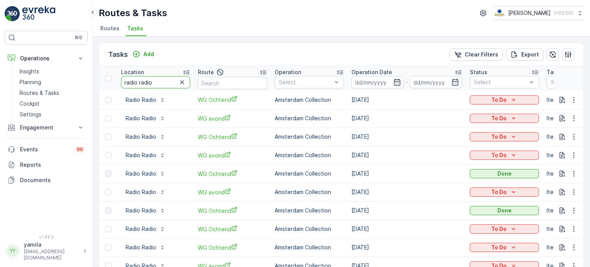
click at [158, 82] on input "radio radio" at bounding box center [155, 82] width 69 height 12
type input "vve"
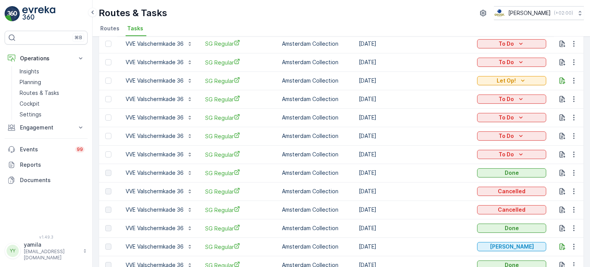
scroll to position [56, 0]
click at [570, 80] on icon "button" at bounding box center [574, 80] width 8 height 8
click at [558, 112] on span "Change Route" at bounding box center [553, 113] width 37 height 8
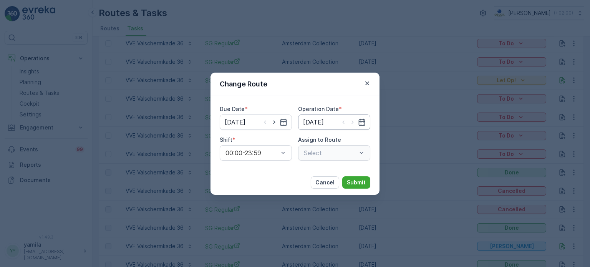
type input "[DATE]"
click at [272, 122] on icon "button" at bounding box center [274, 122] width 8 height 8
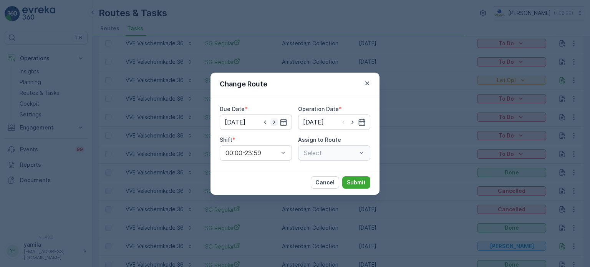
type input "[DATE]"
click at [354, 119] on icon "button" at bounding box center [353, 122] width 8 height 8
type input "[DATE]"
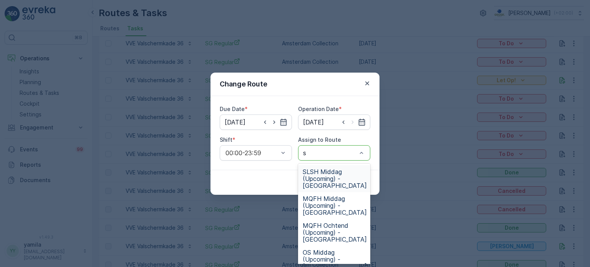
type input "sg"
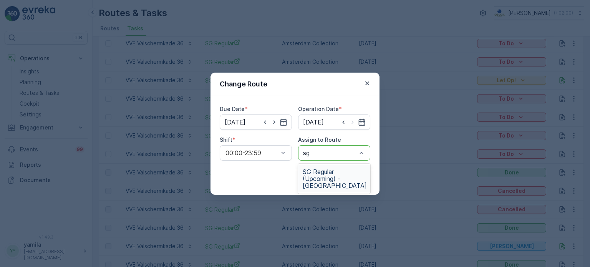
click at [339, 175] on span "SG Regular (Upcoming) - [GEOGRAPHIC_DATA]" at bounding box center [334, 178] width 64 height 21
click at [348, 179] on p "Submit" at bounding box center [356, 182] width 19 height 8
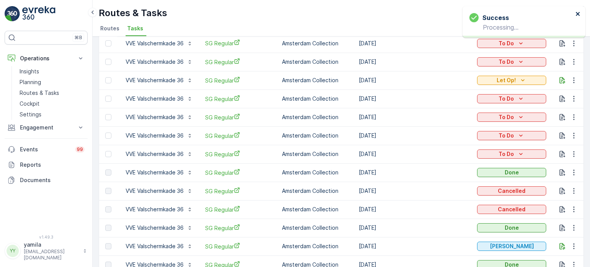
click at [579, 13] on icon "close" at bounding box center [577, 14] width 5 height 6
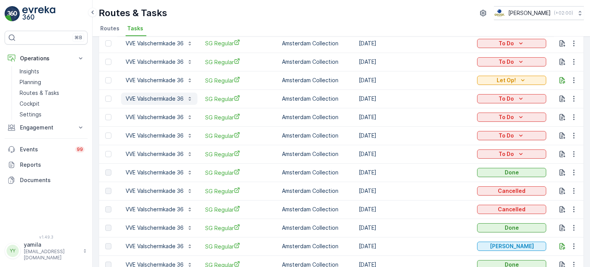
scroll to position [0, 0]
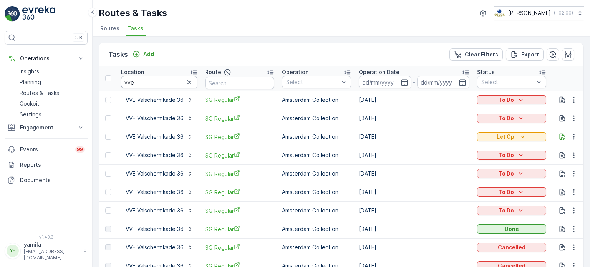
click at [163, 83] on input "vve" at bounding box center [159, 82] width 76 height 12
type input "olympi"
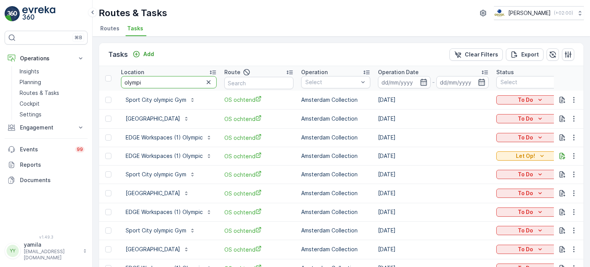
click at [163, 83] on input "olympi" at bounding box center [169, 82] width 96 height 12
type input "olympisch stadion"
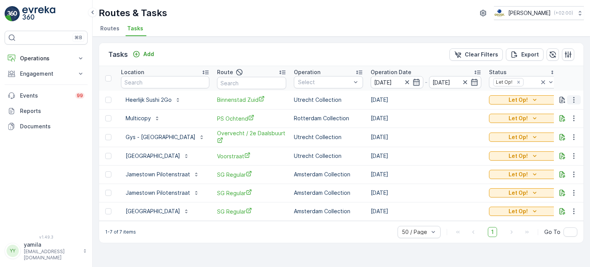
click at [568, 97] on button "button" at bounding box center [574, 99] width 14 height 9
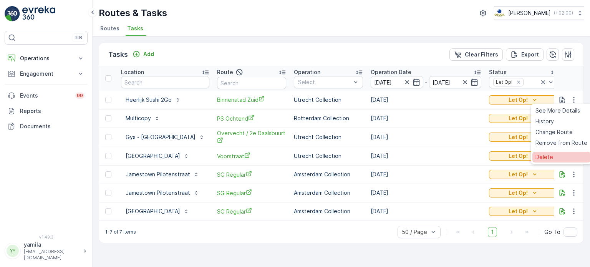
click at [548, 158] on span "Delete" at bounding box center [544, 157] width 18 height 8
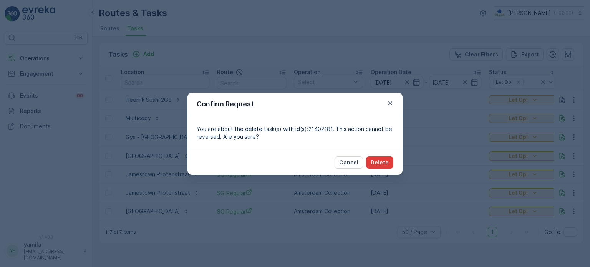
click at [385, 162] on p "Delete" at bounding box center [379, 163] width 18 height 8
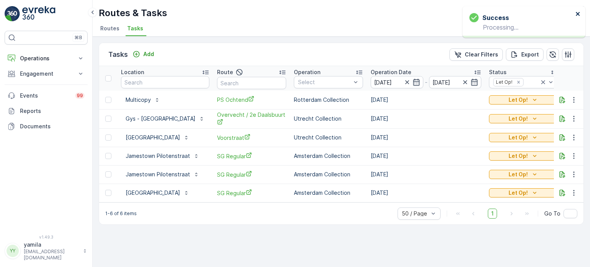
click at [575, 13] on icon "close" at bounding box center [577, 14] width 5 height 6
click at [558, 156] on icon "button" at bounding box center [562, 156] width 8 height 8
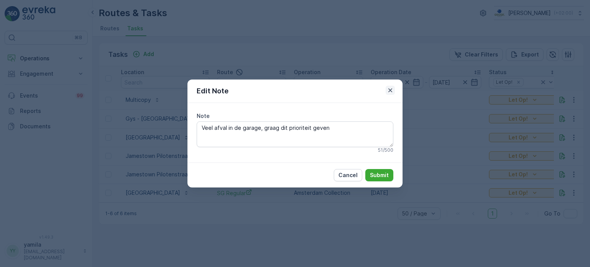
click at [392, 90] on icon "button" at bounding box center [390, 90] width 8 height 8
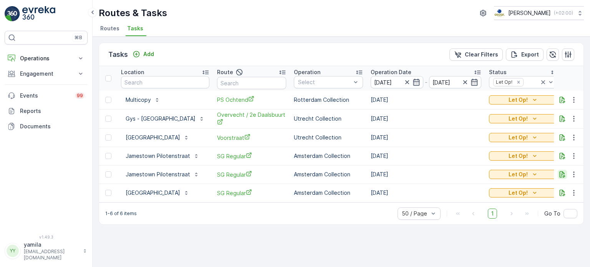
click at [563, 172] on icon "button" at bounding box center [562, 174] width 6 height 7
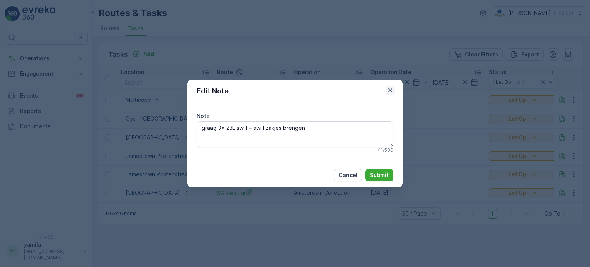
click at [390, 91] on icon "button" at bounding box center [390, 90] width 4 height 4
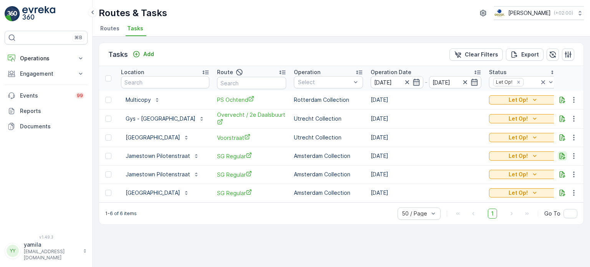
click at [563, 155] on icon "button" at bounding box center [562, 156] width 8 height 8
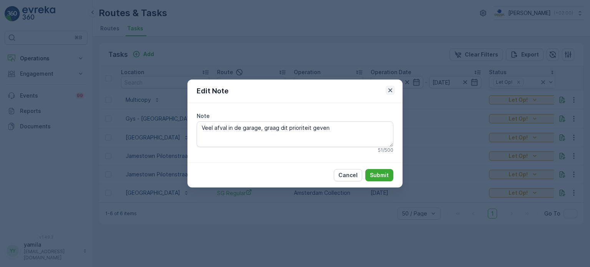
click at [390, 89] on icon "button" at bounding box center [390, 90] width 8 height 8
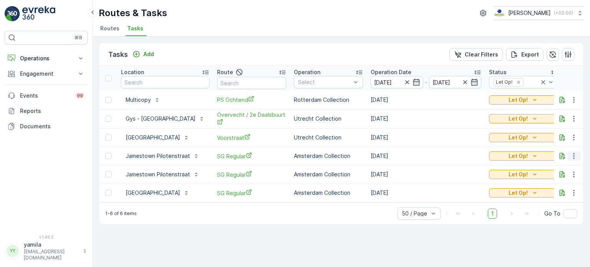
click at [572, 158] on icon "button" at bounding box center [574, 156] width 8 height 8
click at [547, 189] on span "Change Route" at bounding box center [553, 188] width 37 height 8
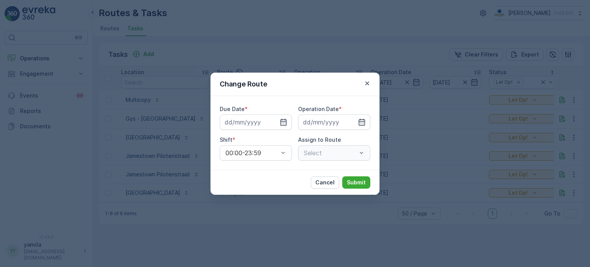
type input "[DATE]"
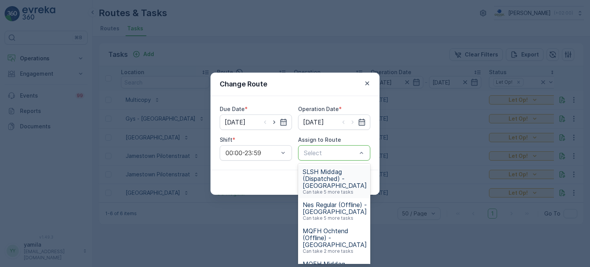
click at [347, 154] on div at bounding box center [330, 152] width 55 height 7
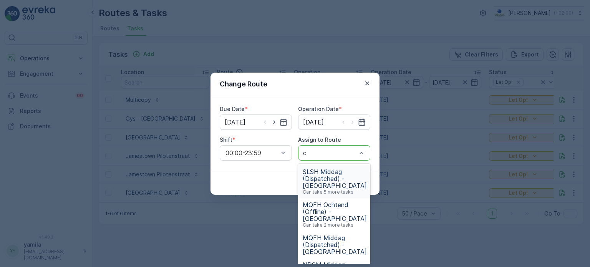
type input "cs"
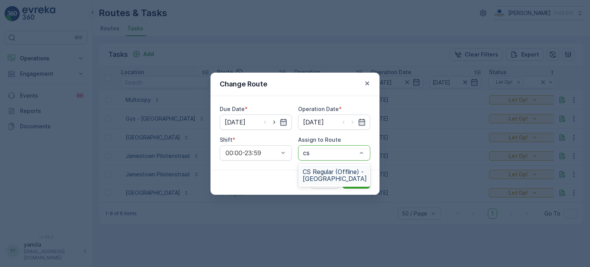
click at [329, 176] on span "CS Regular (Offline) - [GEOGRAPHIC_DATA]" at bounding box center [334, 175] width 64 height 14
click at [272, 123] on icon "button" at bounding box center [274, 122] width 8 height 8
type input "[DATE]"
click at [352, 120] on icon "button" at bounding box center [353, 122] width 8 height 8
type input "[DATE]"
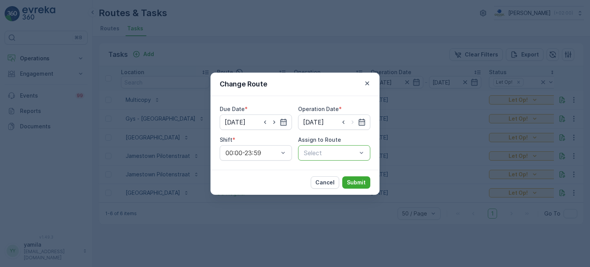
click at [344, 155] on div at bounding box center [330, 152] width 55 height 7
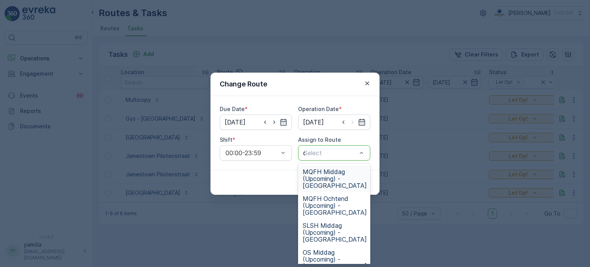
type input "cs"
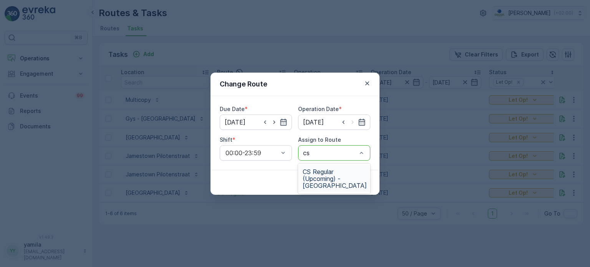
click at [331, 184] on span "CS Regular (Upcoming) - [GEOGRAPHIC_DATA]" at bounding box center [334, 178] width 64 height 21
click at [352, 180] on p "Submit" at bounding box center [356, 182] width 19 height 8
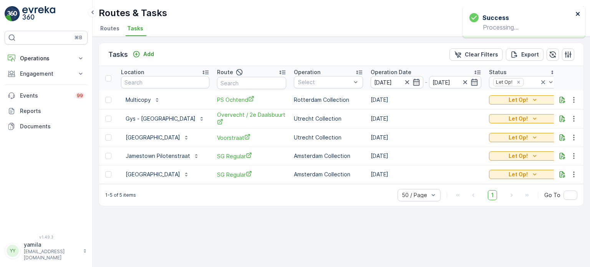
click at [578, 17] on icon "close" at bounding box center [577, 14] width 5 height 6
click at [562, 154] on icon "button" at bounding box center [562, 156] width 8 height 8
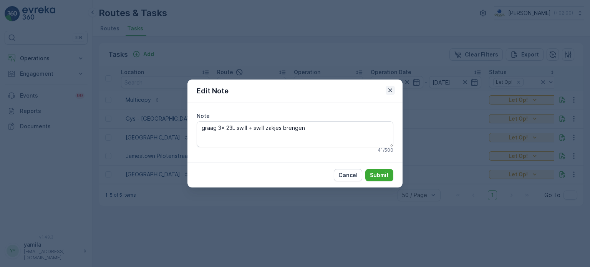
click at [392, 93] on icon "button" at bounding box center [390, 90] width 8 height 8
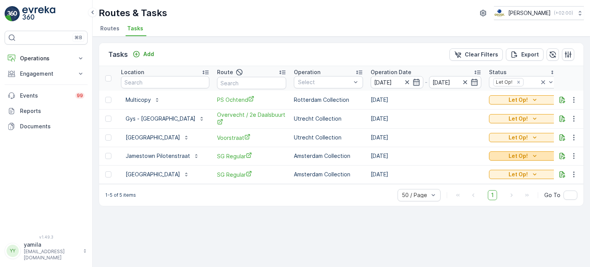
click at [537, 155] on div "Let Op!" at bounding box center [523, 156] width 63 height 8
click at [517, 178] on div "Done" at bounding box center [522, 177] width 49 height 11
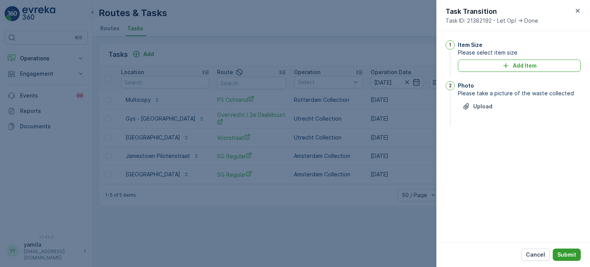
click at [572, 259] on button "Submit" at bounding box center [566, 254] width 28 height 12
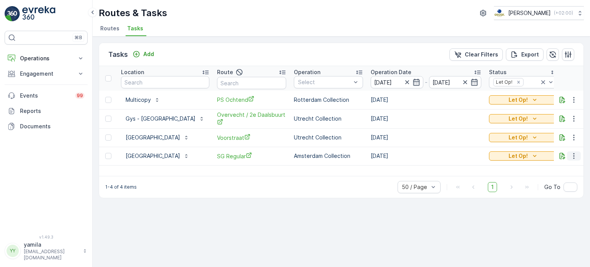
click at [576, 155] on icon "button" at bounding box center [574, 156] width 8 height 8
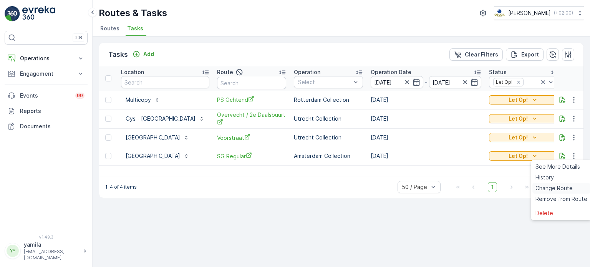
click at [553, 189] on span "Change Route" at bounding box center [553, 188] width 37 height 8
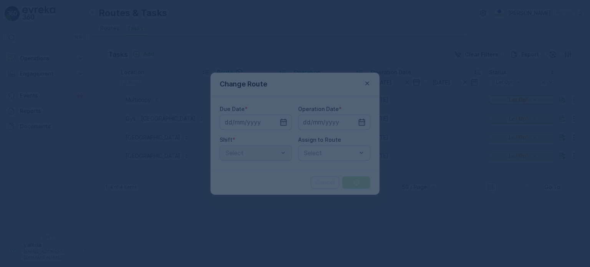
type input "[DATE]"
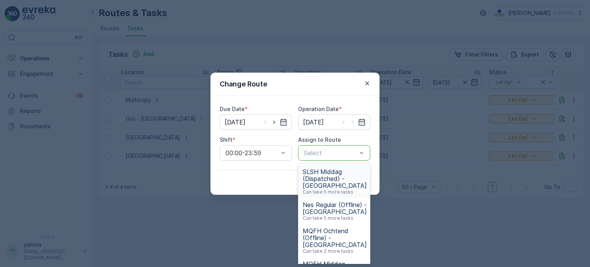
click at [342, 153] on div at bounding box center [330, 152] width 55 height 7
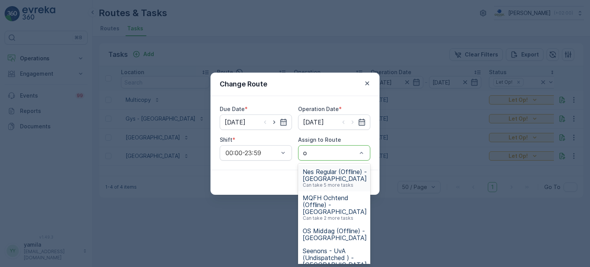
type input "os"
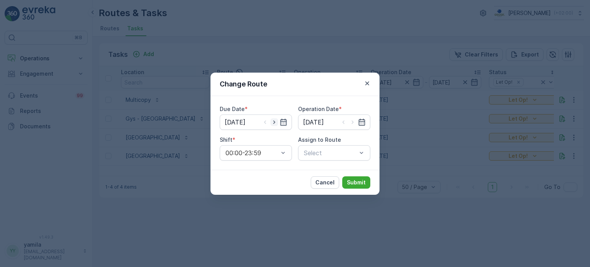
click at [278, 119] on icon "button" at bounding box center [274, 122] width 8 height 8
type input "[DATE]"
click at [350, 123] on icon "button" at bounding box center [353, 122] width 8 height 8
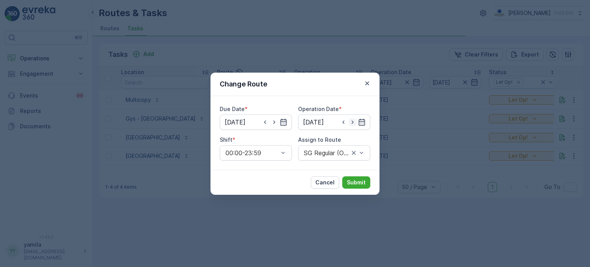
click at [350, 123] on icon "button" at bounding box center [353, 122] width 8 height 8
type input "[DATE]"
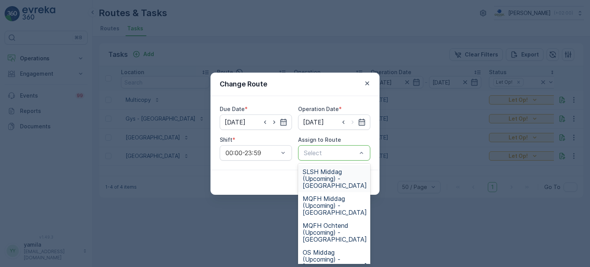
click at [335, 150] on div at bounding box center [330, 152] width 55 height 7
type input "os"
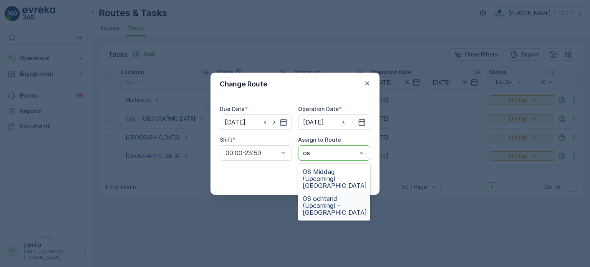
click at [334, 197] on span "OS ochtend (Upcoming) - [GEOGRAPHIC_DATA]" at bounding box center [334, 205] width 64 height 21
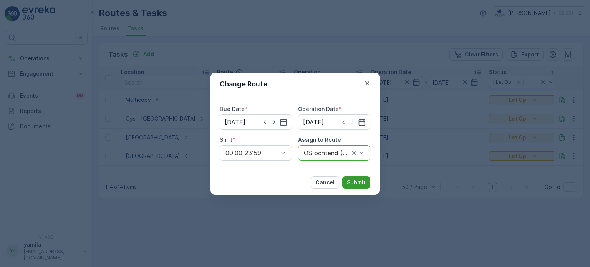
click at [354, 179] on p "Submit" at bounding box center [356, 182] width 19 height 8
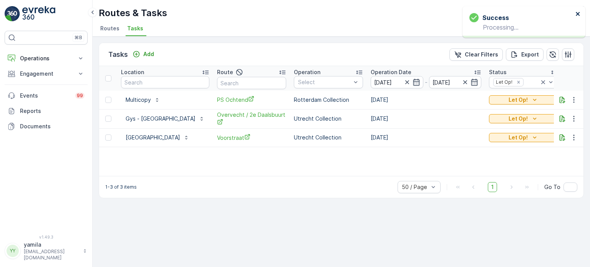
click at [576, 14] on icon "close" at bounding box center [577, 14] width 4 height 4
click at [528, 93] on td "Let Op!" at bounding box center [523, 100] width 77 height 18
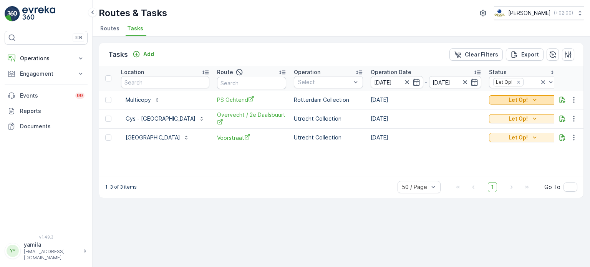
click at [523, 101] on p "Let Op!" at bounding box center [517, 100] width 19 height 8
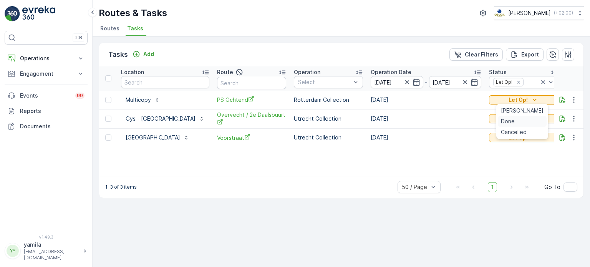
click at [513, 123] on span "Done" at bounding box center [508, 121] width 14 height 8
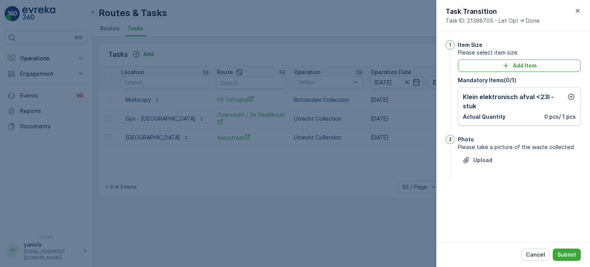
drag, startPoint x: 562, startPoint y: 253, endPoint x: 564, endPoint y: 106, distance: 147.4
click at [564, 106] on div "Task Transition Task ID: 21398705 - Let Op! -> Done 1 Item Size Please select i…" at bounding box center [513, 133] width 154 height 267
click at [570, 95] on icon "button" at bounding box center [571, 97] width 7 height 7
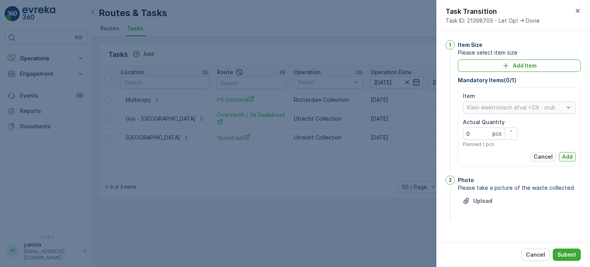
click at [484, 133] on Quantity "0" at bounding box center [490, 133] width 55 height 12
type Quantity "1"
click at [561, 154] on button "Add" at bounding box center [566, 156] width 17 height 9
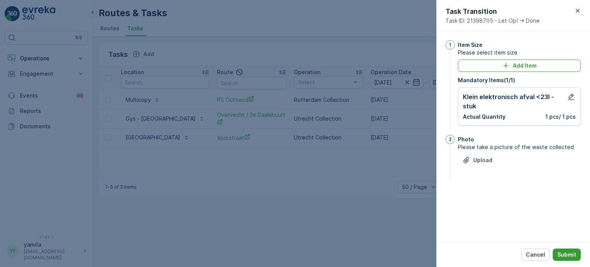
click at [564, 249] on button "Submit" at bounding box center [566, 254] width 28 height 12
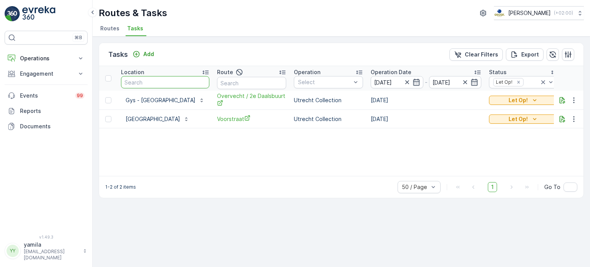
click at [169, 82] on input "text" at bounding box center [165, 82] width 88 height 12
type input "kazerne"
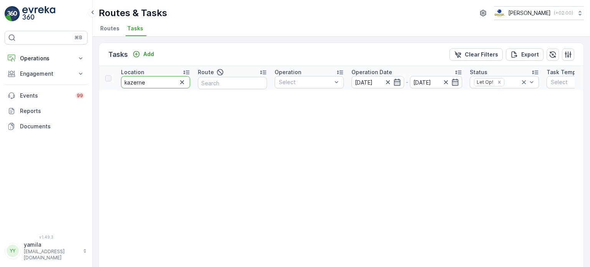
click at [169, 82] on input "kazerne" at bounding box center [155, 82] width 69 height 12
type input "kazer"
click at [45, 64] on button "Operations" at bounding box center [46, 58] width 83 height 15
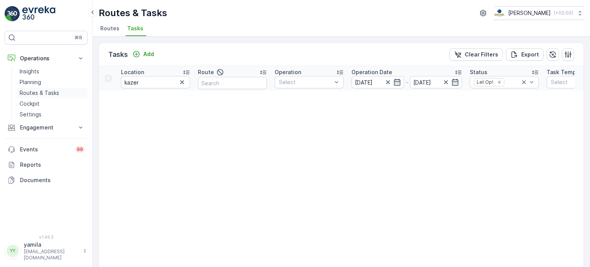
click at [40, 94] on p "Routes & Tasks" at bounding box center [40, 93] width 40 height 8
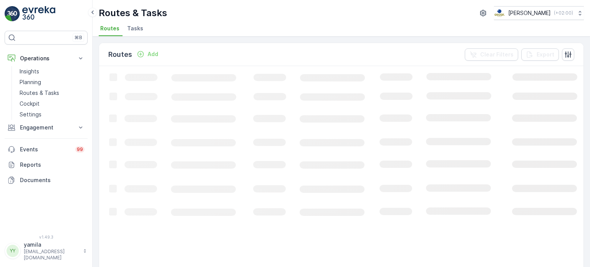
click at [141, 23] on li "Tasks" at bounding box center [136, 29] width 21 height 13
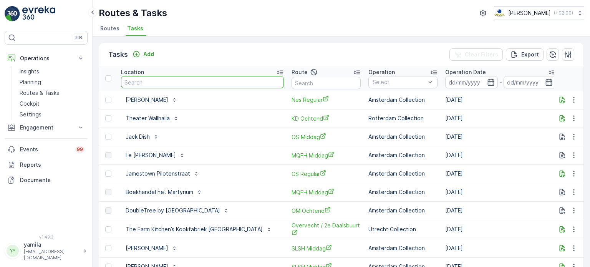
click at [145, 83] on input "text" at bounding box center [202, 82] width 163 height 12
type input "kazerne"
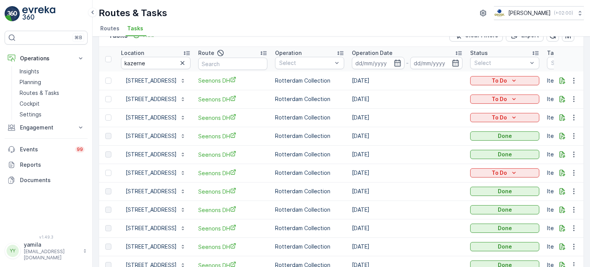
scroll to position [20, 0]
click at [563, 135] on icon "button" at bounding box center [562, 136] width 8 height 8
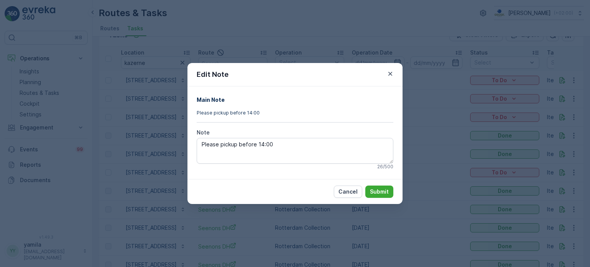
click at [430, 97] on div "Edit Note Main Note Please pickup before 14:00 Note Please pickup before 14:00 …" at bounding box center [295, 133] width 590 height 267
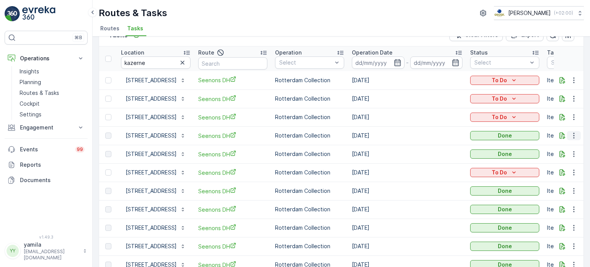
click at [571, 136] on icon "button" at bounding box center [574, 136] width 8 height 8
click at [558, 146] on span "See More Details" at bounding box center [564, 146] width 45 height 8
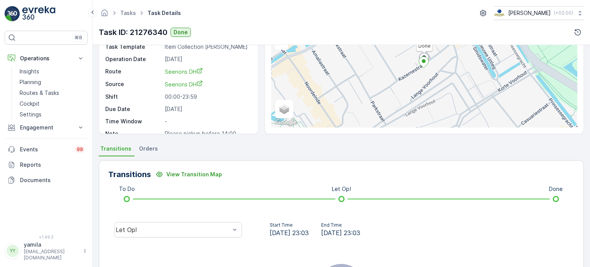
scroll to position [69, 0]
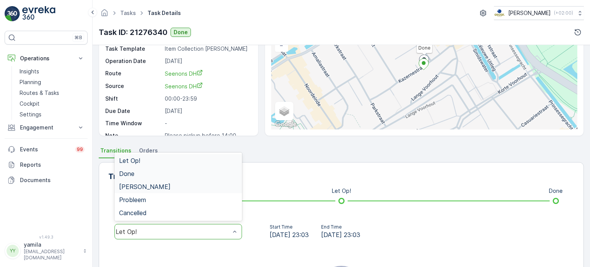
drag, startPoint x: 201, startPoint y: 229, endPoint x: 202, endPoint y: 173, distance: 55.7
click at [202, 173] on div "Done" at bounding box center [178, 173] width 118 height 7
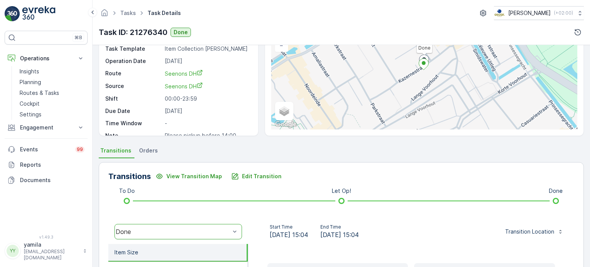
scroll to position [110, 0]
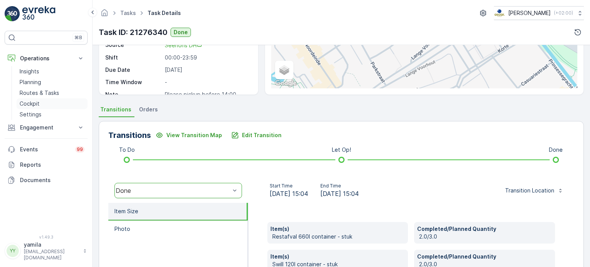
click at [48, 99] on link "Cockpit" at bounding box center [52, 103] width 71 height 11
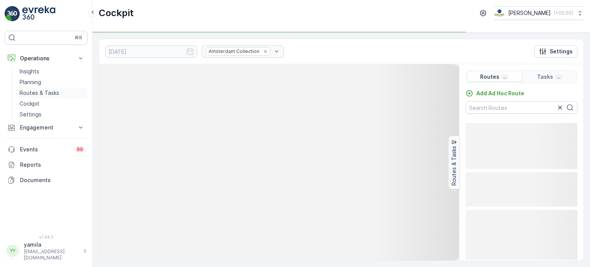
click at [51, 96] on p "Routes & Tasks" at bounding box center [40, 93] width 40 height 8
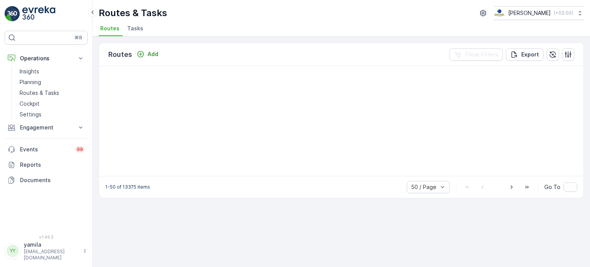
click at [131, 26] on span "Tasks" at bounding box center [135, 29] width 16 height 8
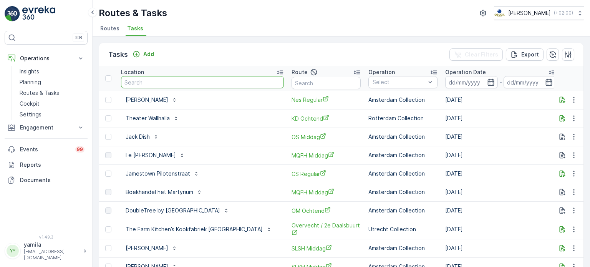
click at [144, 78] on input "text" at bounding box center [202, 82] width 163 height 12
type input "rino"
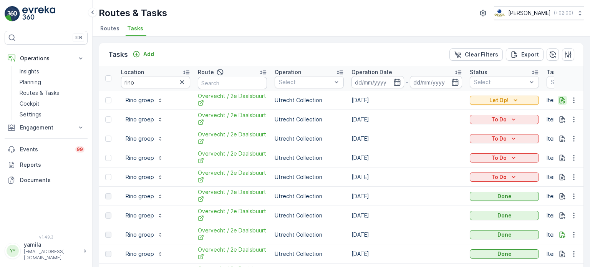
click at [562, 99] on icon "button" at bounding box center [562, 100] width 6 height 7
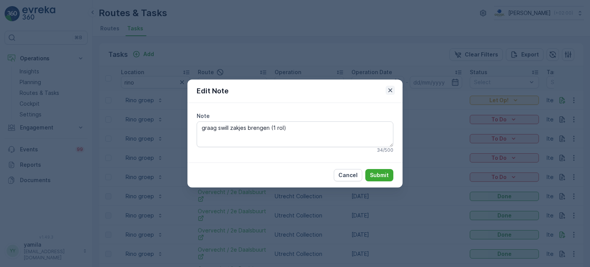
click at [392, 93] on icon "button" at bounding box center [390, 90] width 8 height 8
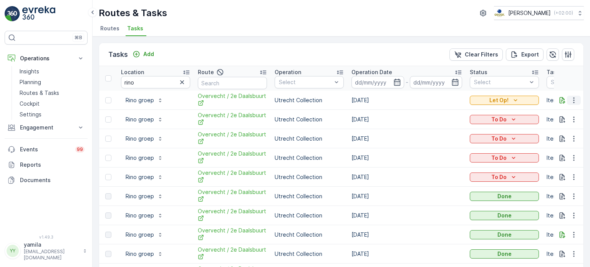
click at [573, 99] on icon "button" at bounding box center [573, 100] width 1 height 6
click at [553, 131] on span "Change Route" at bounding box center [553, 133] width 37 height 8
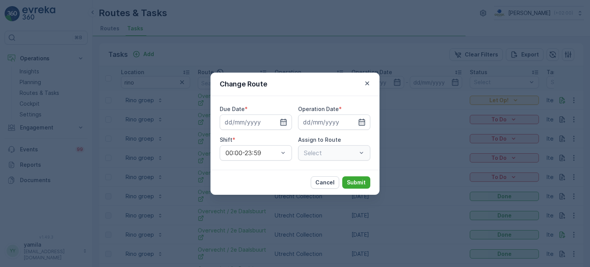
type input "[DATE]"
click at [274, 122] on icon "button" at bounding box center [274, 122] width 8 height 8
type input "08.09.2025"
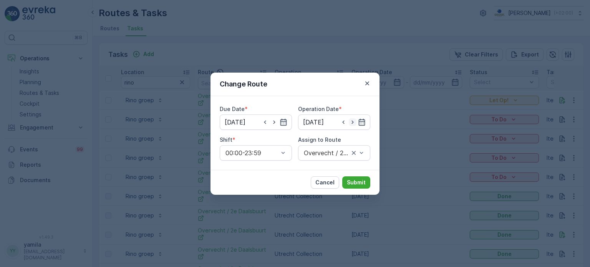
click at [352, 120] on icon "button" at bounding box center [353, 122] width 8 height 8
type input "08.09.2025"
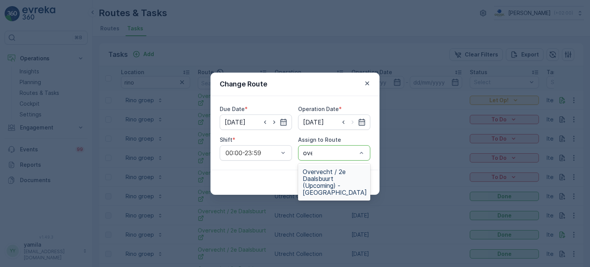
type input "over"
click at [330, 182] on span "Overvecht / 2e Daalsbuurt (Upcoming) - Utrecht" at bounding box center [334, 182] width 64 height 28
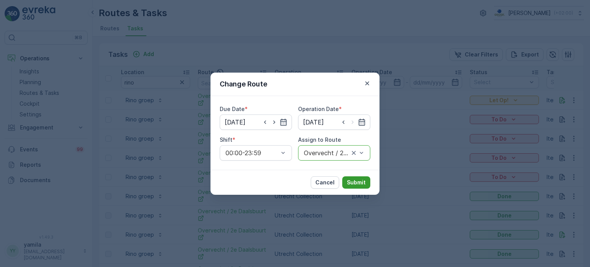
click at [343, 182] on button "Submit" at bounding box center [356, 182] width 28 height 12
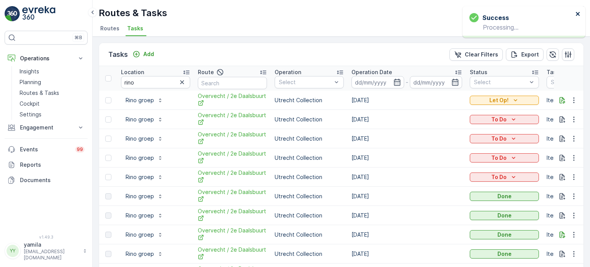
click at [577, 14] on icon "close" at bounding box center [577, 14] width 4 height 4
click at [561, 100] on icon "button" at bounding box center [562, 100] width 8 height 8
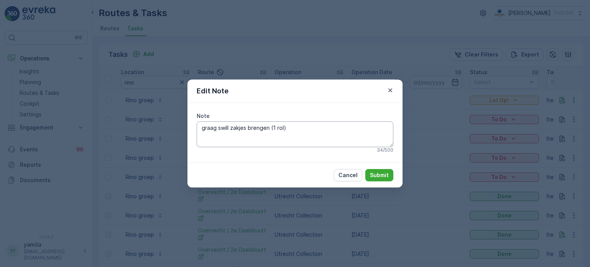
click at [304, 125] on textarea "graag swill zakjes brengen (1 rol)" at bounding box center [295, 133] width 197 height 25
type textarea "graag swill zakjes brengen (1 rol) en elektronisch apparaat ophalen"
click at [381, 176] on p "Submit" at bounding box center [379, 175] width 19 height 8
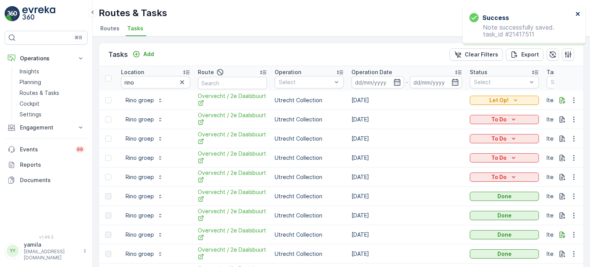
click at [577, 13] on icon "close" at bounding box center [577, 14] width 4 height 4
click at [571, 99] on icon "button" at bounding box center [574, 100] width 8 height 8
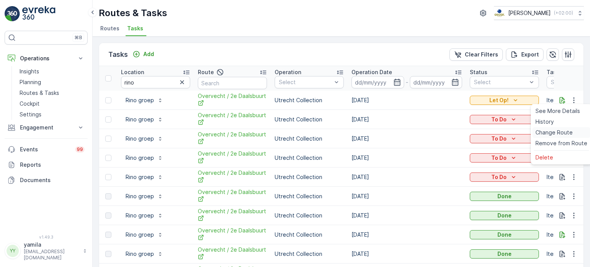
click at [553, 131] on span "Change Route" at bounding box center [553, 133] width 37 height 8
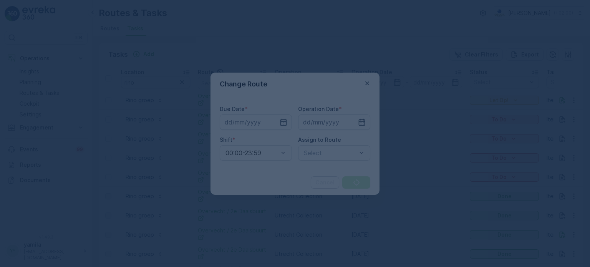
type input "08.09.2025"
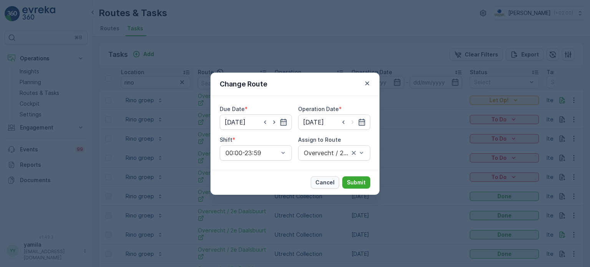
click at [326, 181] on p "Cancel" at bounding box center [324, 182] width 19 height 8
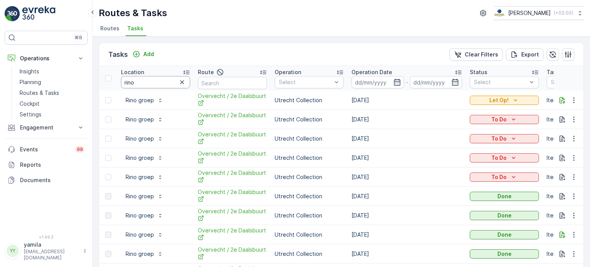
click at [146, 80] on input "rino" at bounding box center [155, 82] width 69 height 12
type input "i"
type input "milkshake"
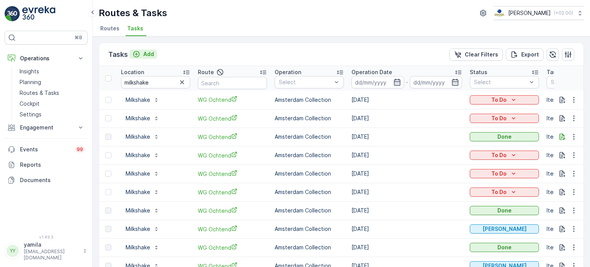
click at [151, 51] on p "Add" at bounding box center [148, 54] width 11 height 8
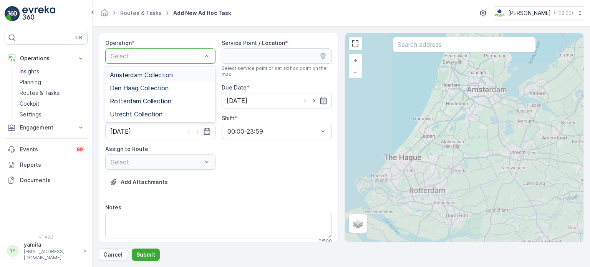
click at [134, 70] on div "Amsterdam Collection" at bounding box center [160, 74] width 110 height 13
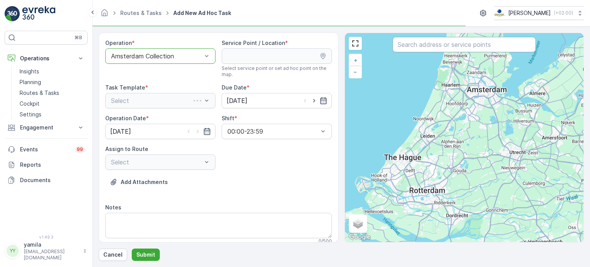
click at [402, 47] on input "text" at bounding box center [463, 44] width 143 height 15
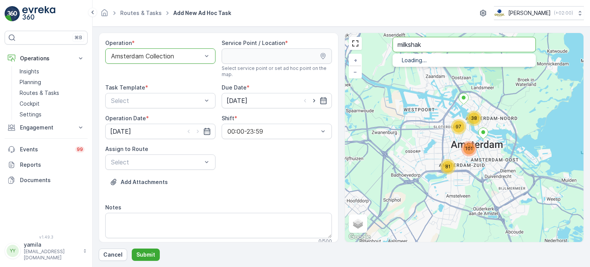
type input "milkshak"
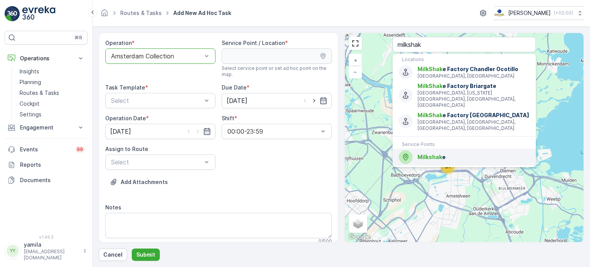
click at [420, 154] on span "Milkshak" at bounding box center [429, 157] width 25 height 7
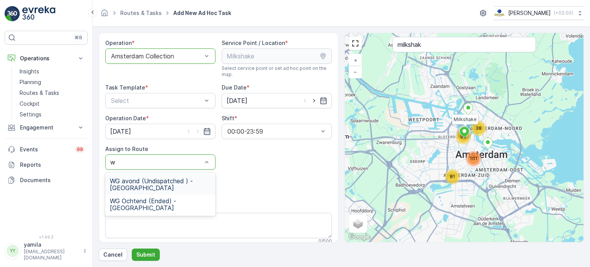
type input "wg"
click at [158, 185] on span "WG avond (Undispatched ) - Amsterdam" at bounding box center [160, 184] width 101 height 14
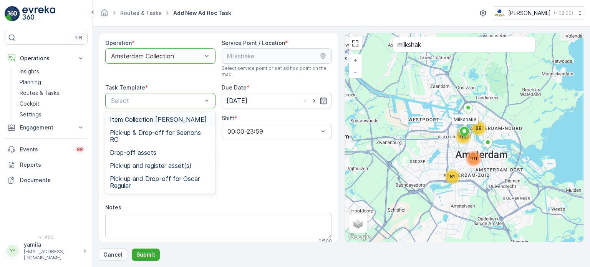
click at [155, 121] on span "Item Collection Oscar Regulier" at bounding box center [158, 119] width 97 height 7
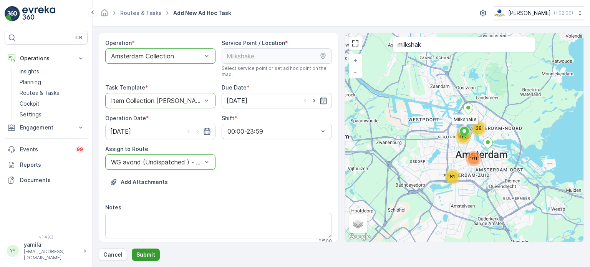
click at [139, 249] on button "Submit" at bounding box center [146, 254] width 28 height 12
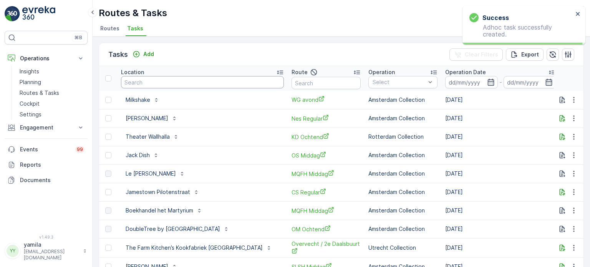
click at [150, 79] on input "text" at bounding box center [202, 82] width 163 height 12
type input "milkshake"
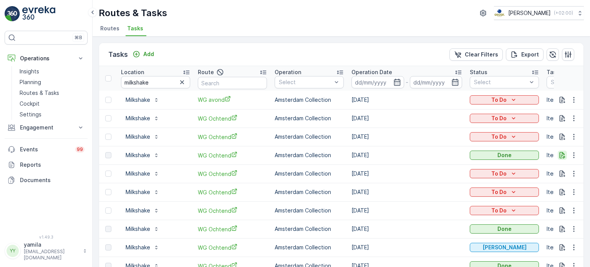
click at [559, 156] on icon "button" at bounding box center [562, 155] width 6 height 7
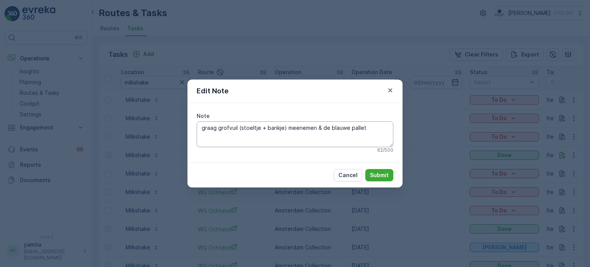
click at [359, 126] on textarea "graag grofvuil (stoeltje + bankje) meenemen & de blauwe pallet" at bounding box center [295, 133] width 197 height 25
click at [390, 88] on icon "button" at bounding box center [390, 90] width 8 height 8
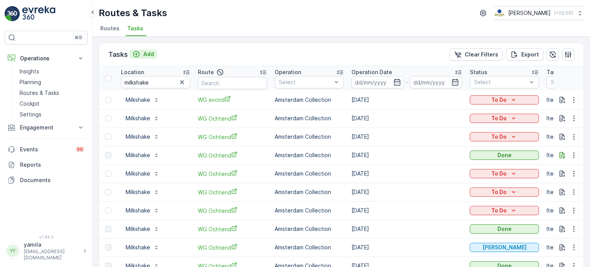
click at [140, 56] on div "Add" at bounding box center [142, 54] width 21 height 8
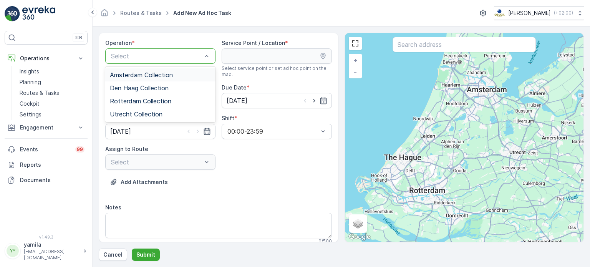
drag, startPoint x: 134, startPoint y: 56, endPoint x: 127, endPoint y: 78, distance: 22.8
click at [127, 78] on div "Amsterdam Collection" at bounding box center [160, 74] width 110 height 13
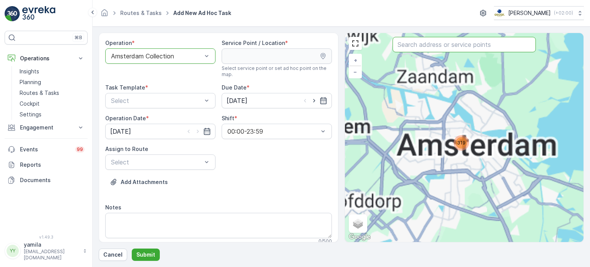
click at [411, 46] on input "text" at bounding box center [463, 44] width 143 height 15
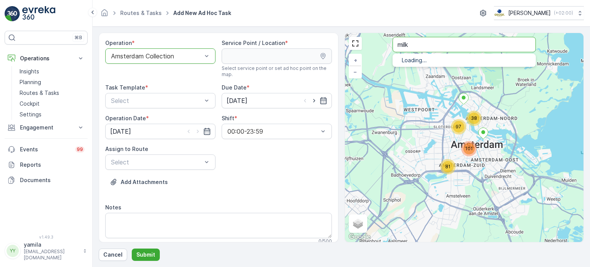
type input "milk"
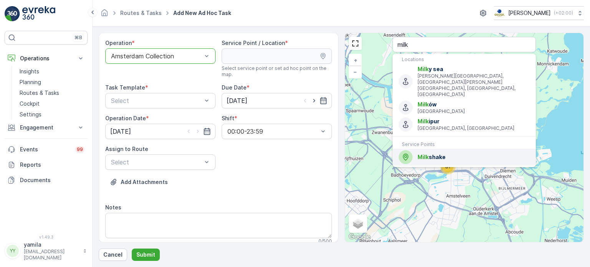
click at [418, 154] on span "Milk" at bounding box center [422, 157] width 11 height 7
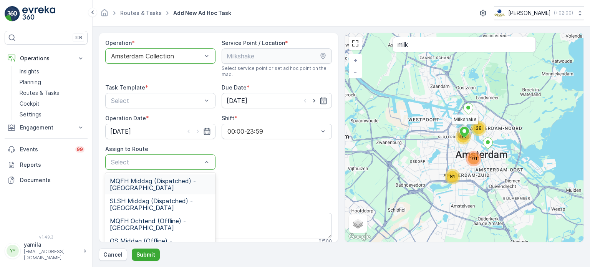
click at [174, 169] on div "Select" at bounding box center [160, 161] width 110 height 15
type input "wg"
click at [156, 187] on span "WG avond (Undispatched ) - Amsterdam" at bounding box center [160, 184] width 101 height 14
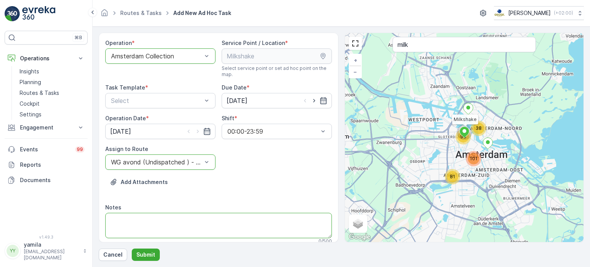
click at [145, 215] on textarea "Notes" at bounding box center [218, 225] width 226 height 25
paste textarea "graag grofvuil (stoeltje + bankje) meenemen & de blauwe pallet"
type textarea "graag grofvuil (stoeltje + bankje) meenemen & de blauwe pallet"
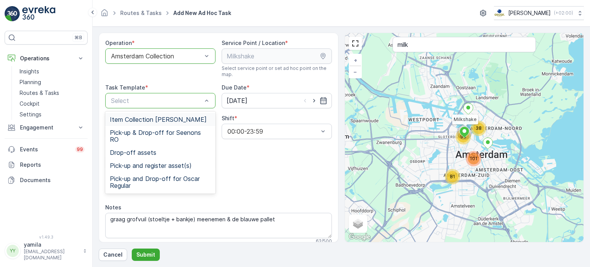
click at [142, 113] on div "Item Collection Oscar Regulier" at bounding box center [160, 119] width 110 height 13
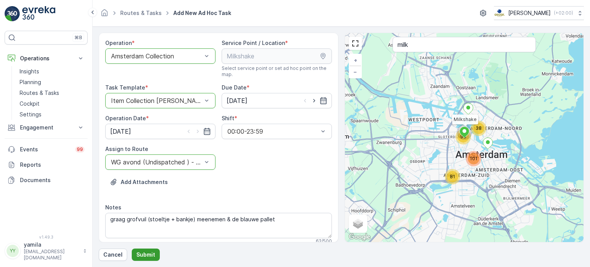
click at [144, 258] on p "Submit" at bounding box center [145, 255] width 19 height 8
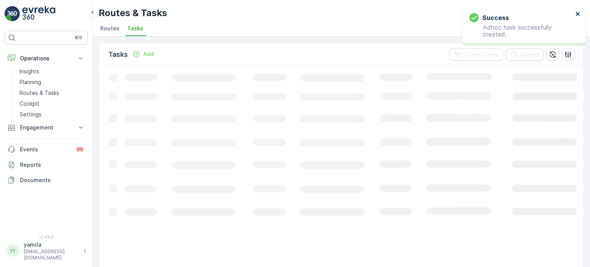
click at [577, 12] on icon "close" at bounding box center [577, 14] width 5 height 6
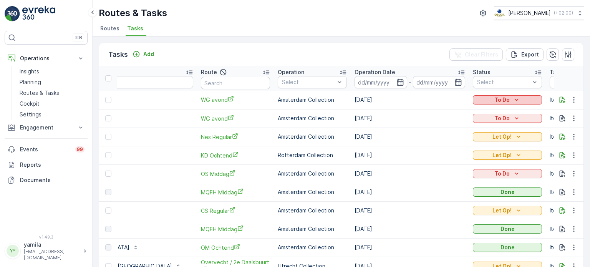
scroll to position [0, 91]
click at [506, 94] on div "To Do" at bounding box center [507, 99] width 69 height 11
click at [496, 103] on button "To Do" at bounding box center [507, 99] width 69 height 9
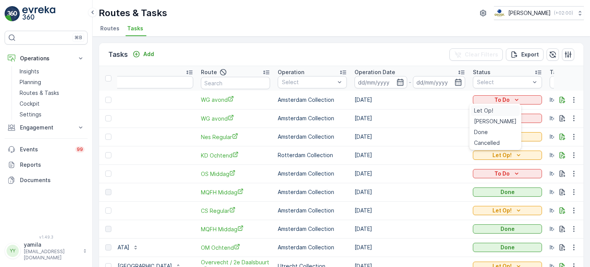
click at [485, 112] on span "Let Op!" at bounding box center [483, 111] width 19 height 8
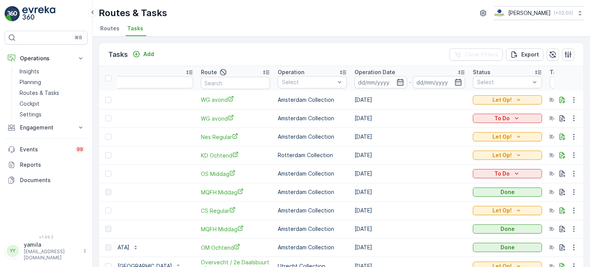
scroll to position [0, 0]
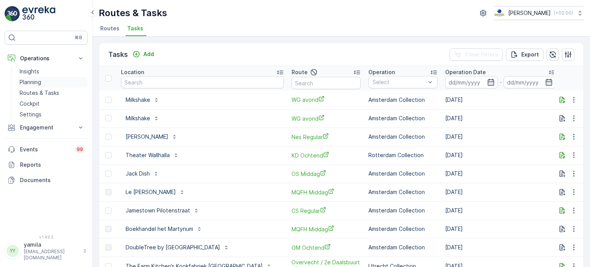
click at [52, 86] on link "Planning" at bounding box center [52, 82] width 71 height 11
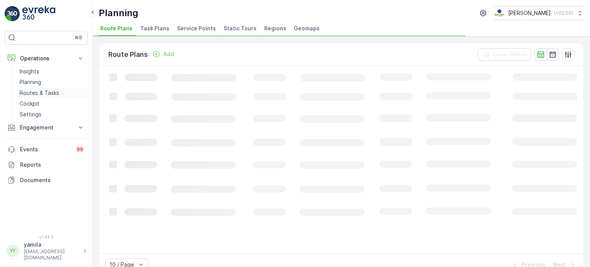
click at [51, 89] on p "Routes & Tasks" at bounding box center [40, 93] width 40 height 8
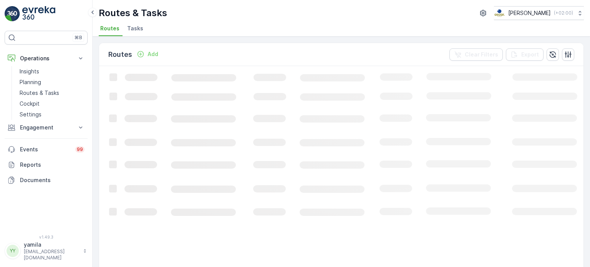
click at [127, 30] on span "Tasks" at bounding box center [135, 29] width 16 height 8
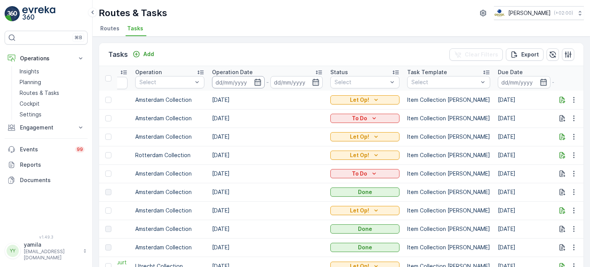
scroll to position [0, 243]
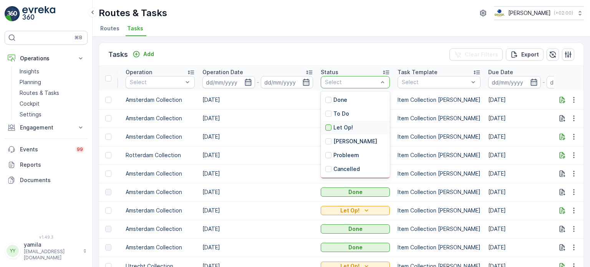
click at [327, 127] on div at bounding box center [328, 127] width 6 height 6
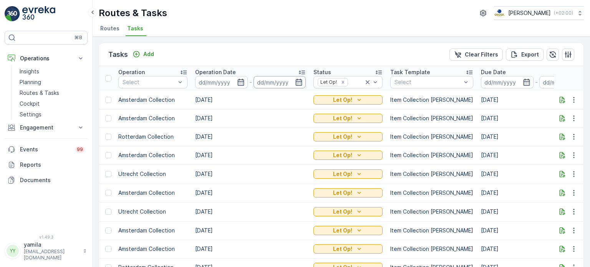
scroll to position [0, 189]
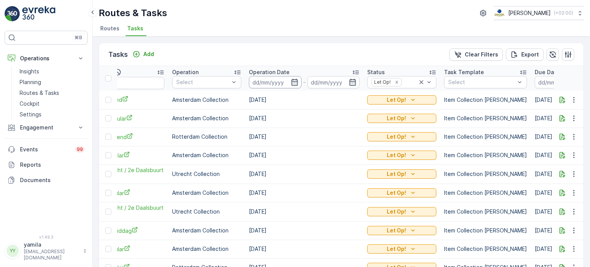
click at [249, 85] on input at bounding box center [275, 82] width 53 height 12
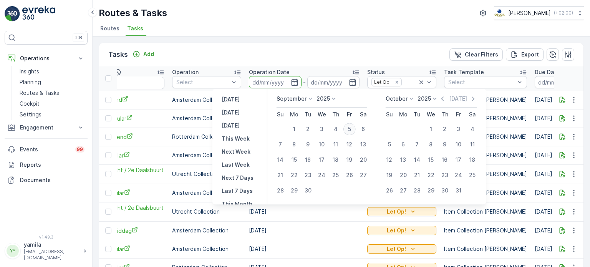
click at [351, 128] on div "5" at bounding box center [349, 129] width 12 height 12
type input "[DATE]"
click at [351, 128] on div "5" at bounding box center [349, 129] width 12 height 12
type input "[DATE]"
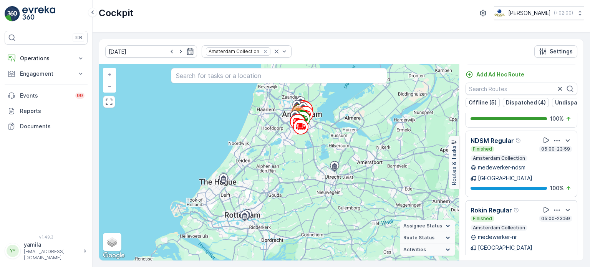
scroll to position [883, 0]
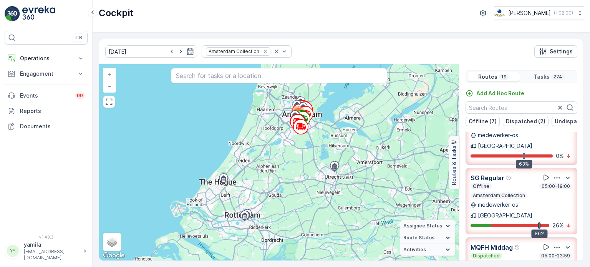
scroll to position [37, 0]
